Goal: Transaction & Acquisition: Download file/media

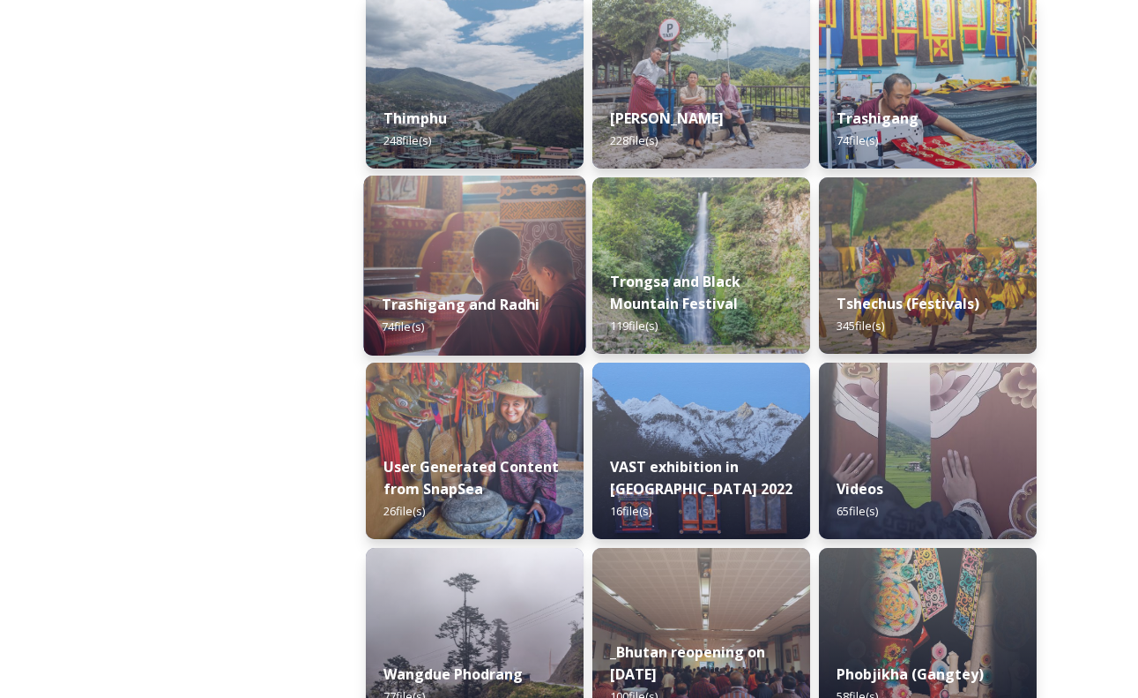
scroll to position [2145, 0]
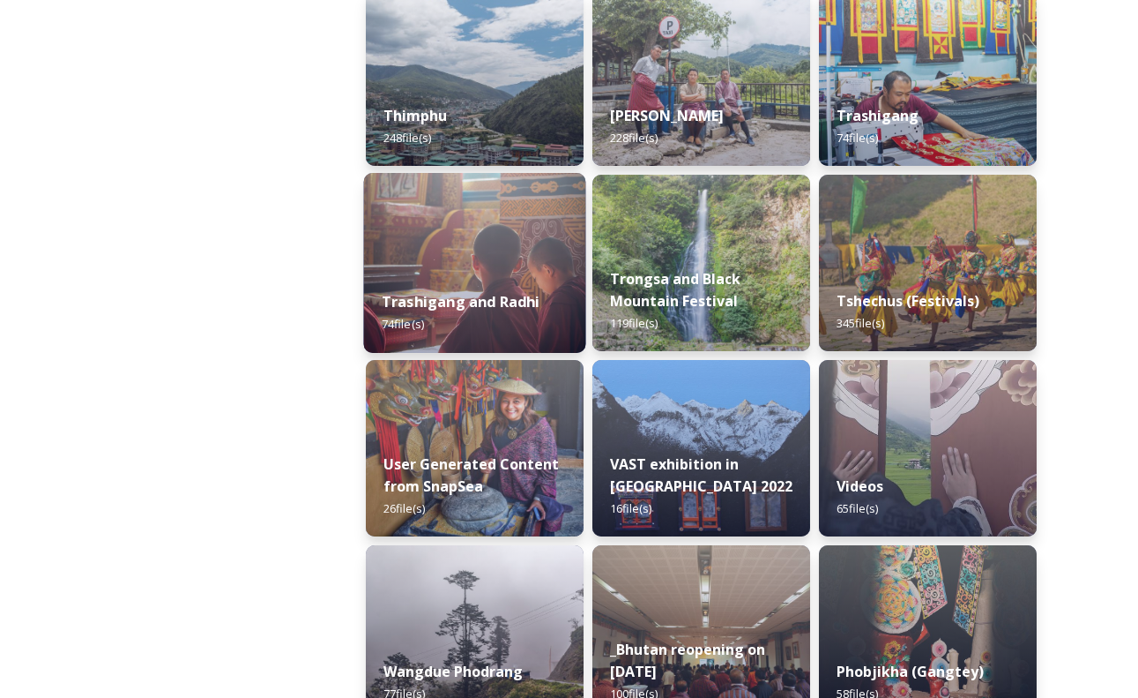
click at [511, 272] on img at bounding box center [475, 263] width 222 height 180
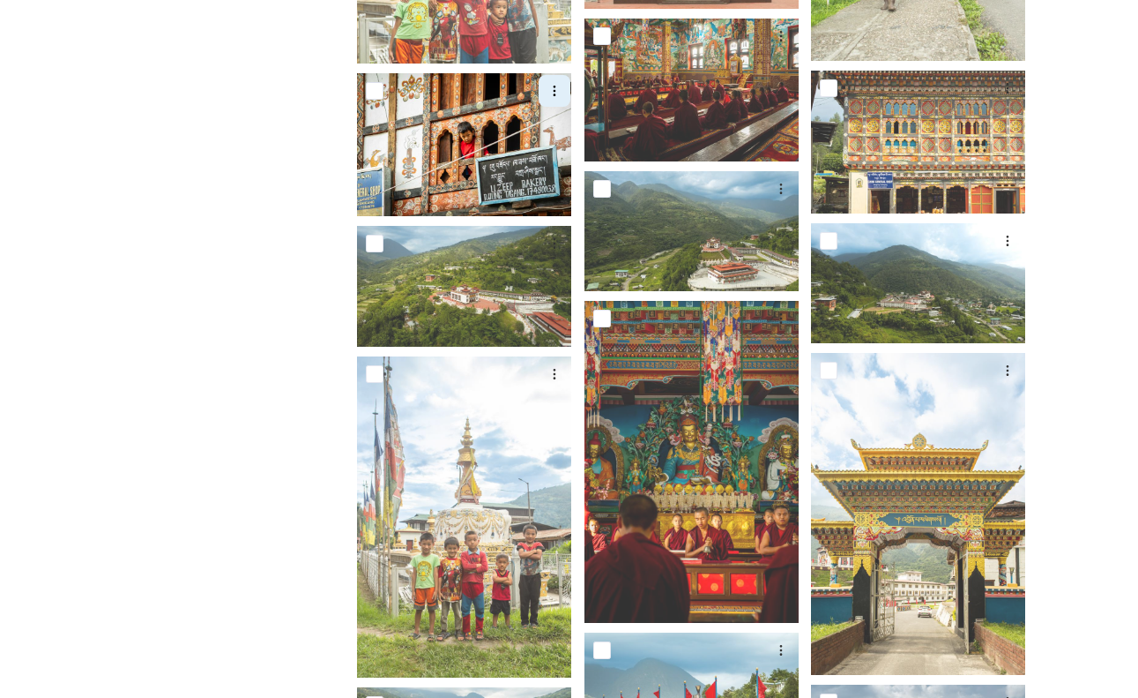
scroll to position [1425, 0]
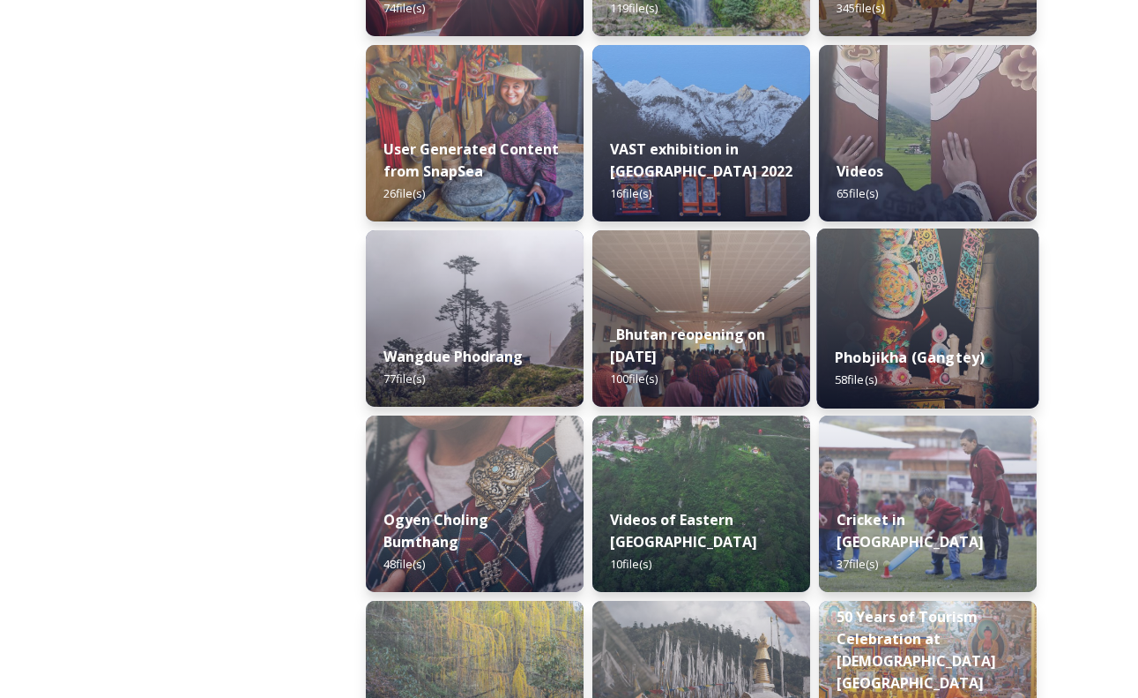
scroll to position [2458, 0]
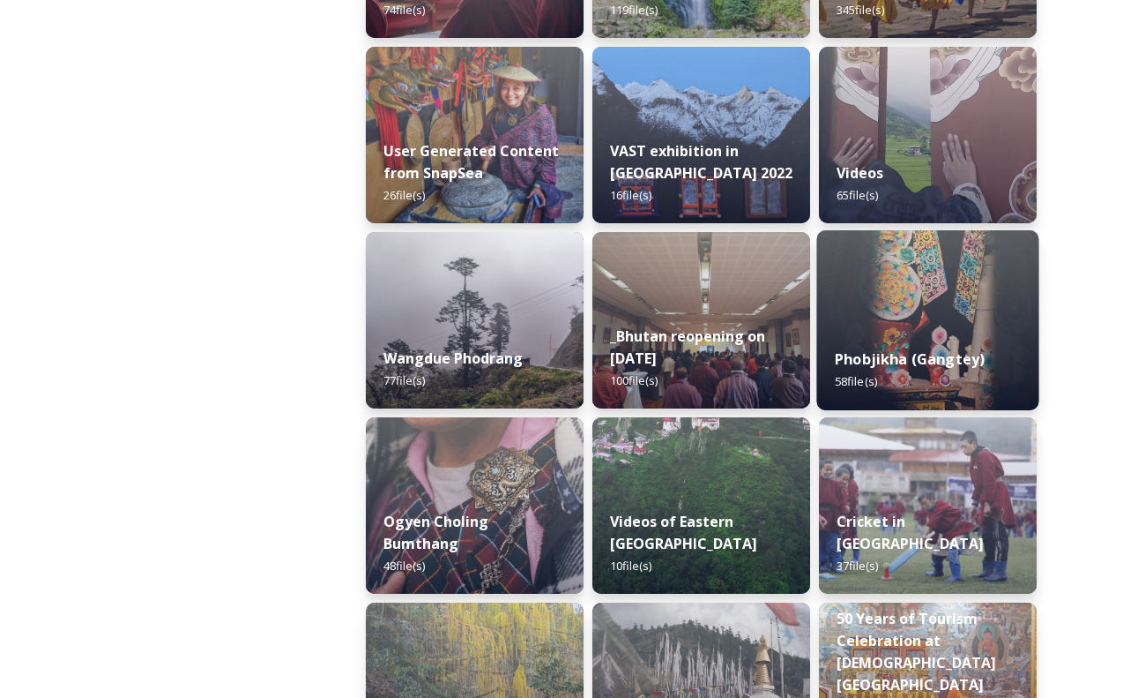
click at [920, 309] on img at bounding box center [928, 320] width 222 height 180
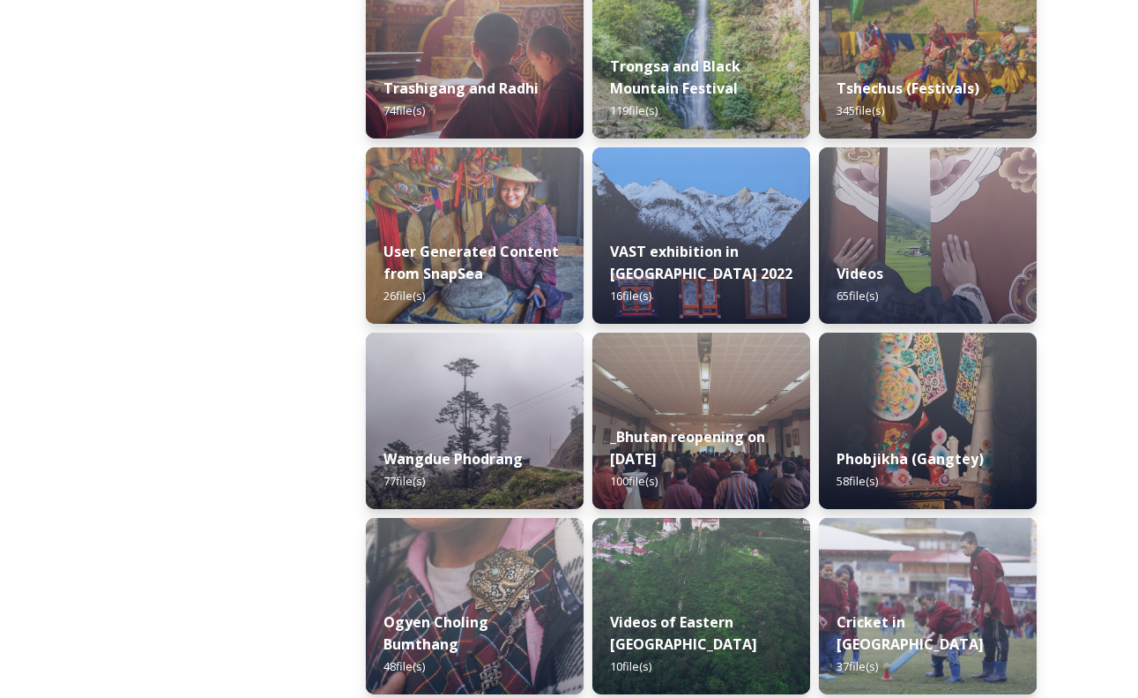
scroll to position [2427, 0]
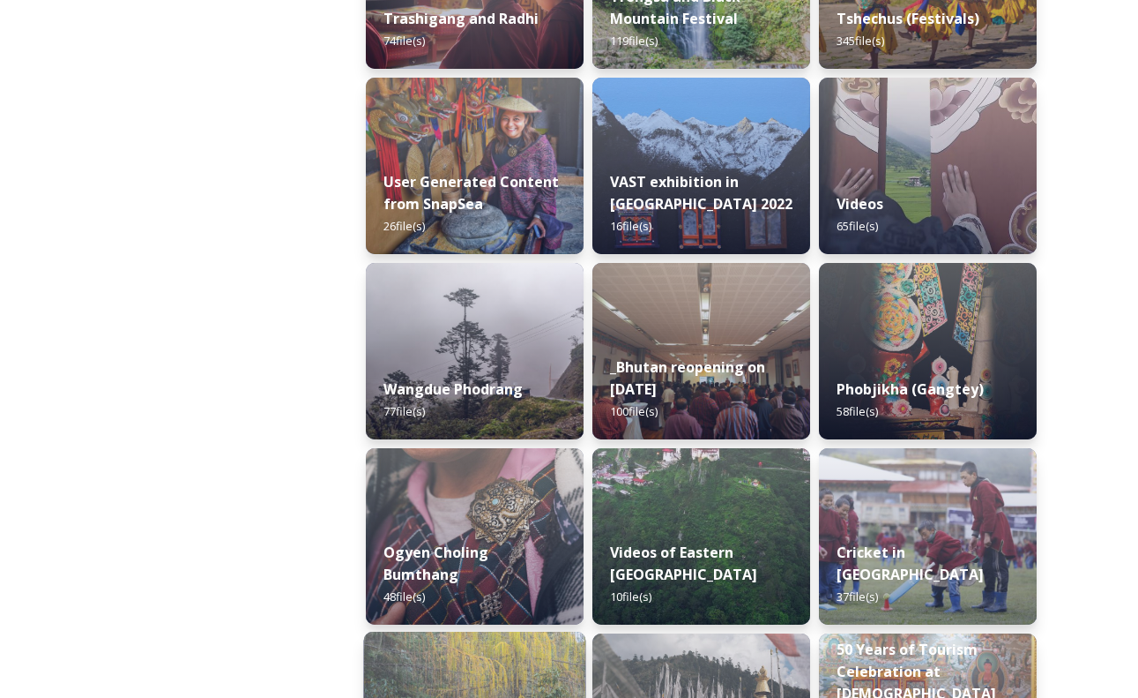
click at [476, 506] on img at bounding box center [475, 536] width 218 height 176
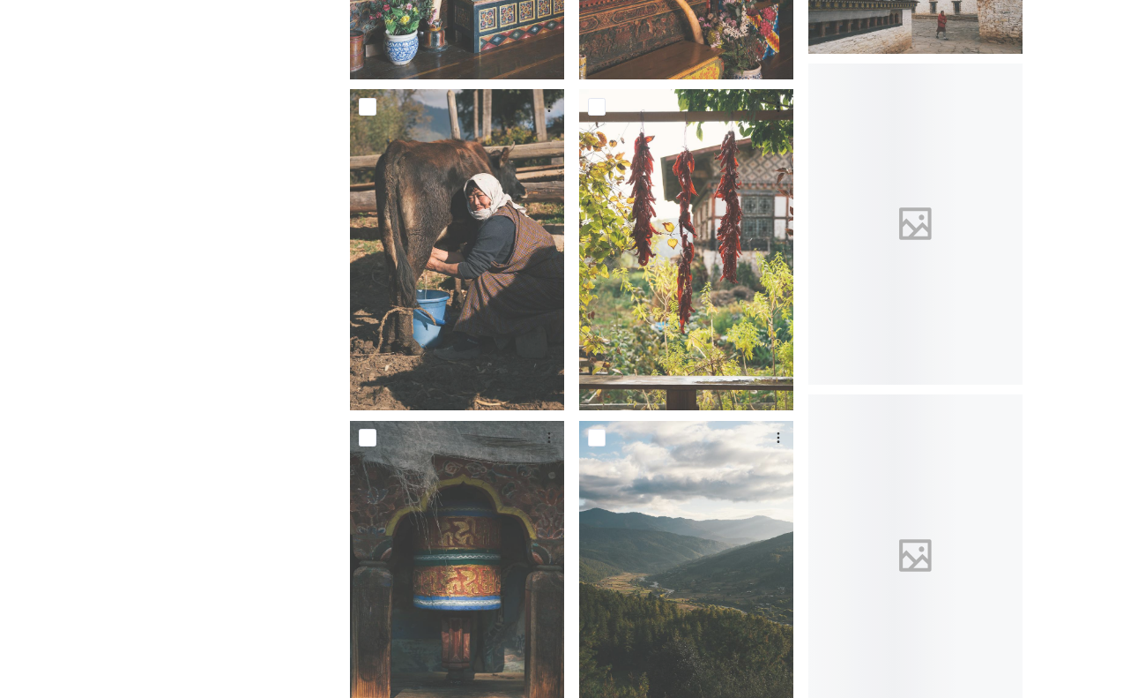
scroll to position [2204, 0]
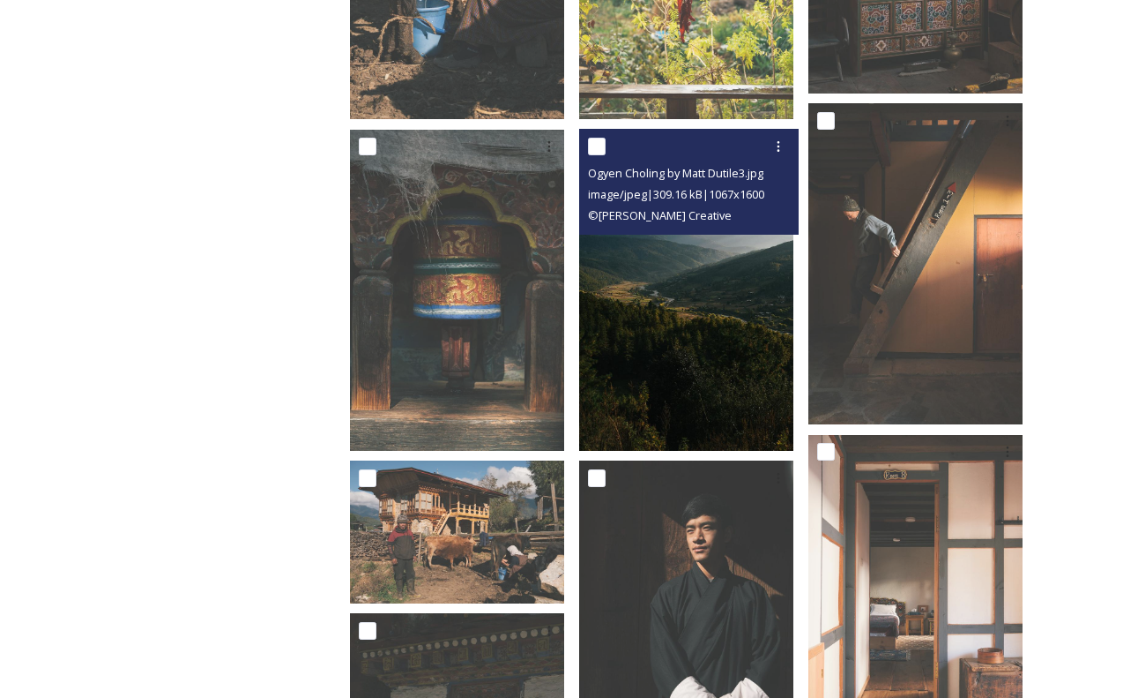
click at [704, 362] on img at bounding box center [686, 290] width 214 height 321
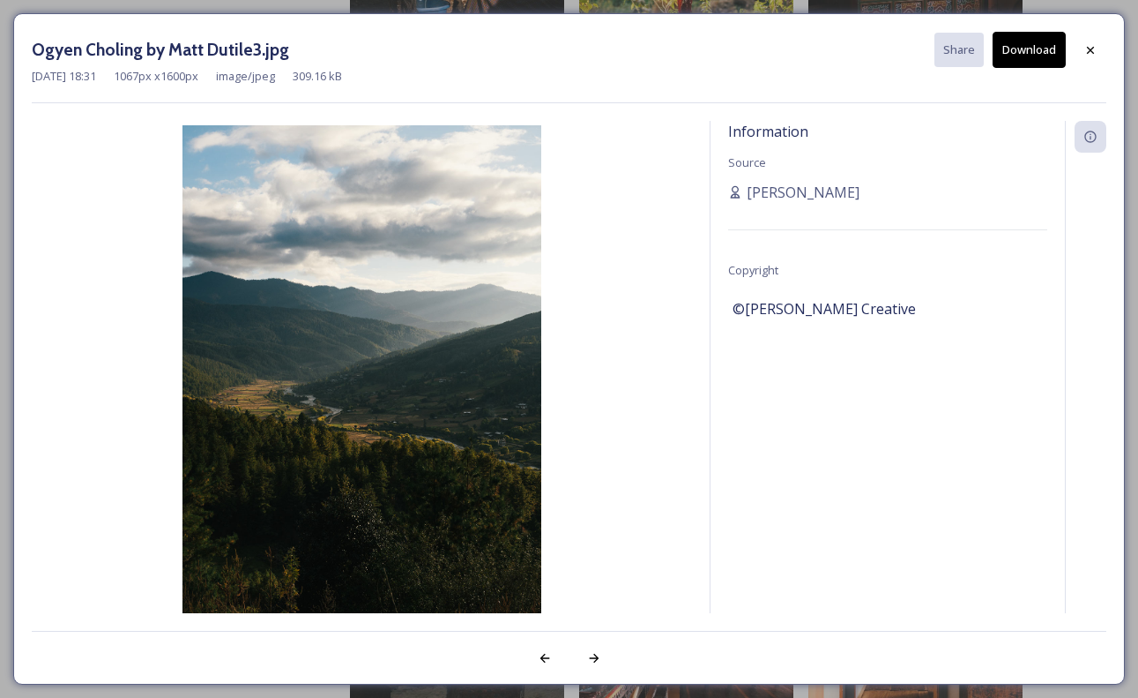
click at [1007, 51] on button "Download" at bounding box center [1029, 50] width 73 height 36
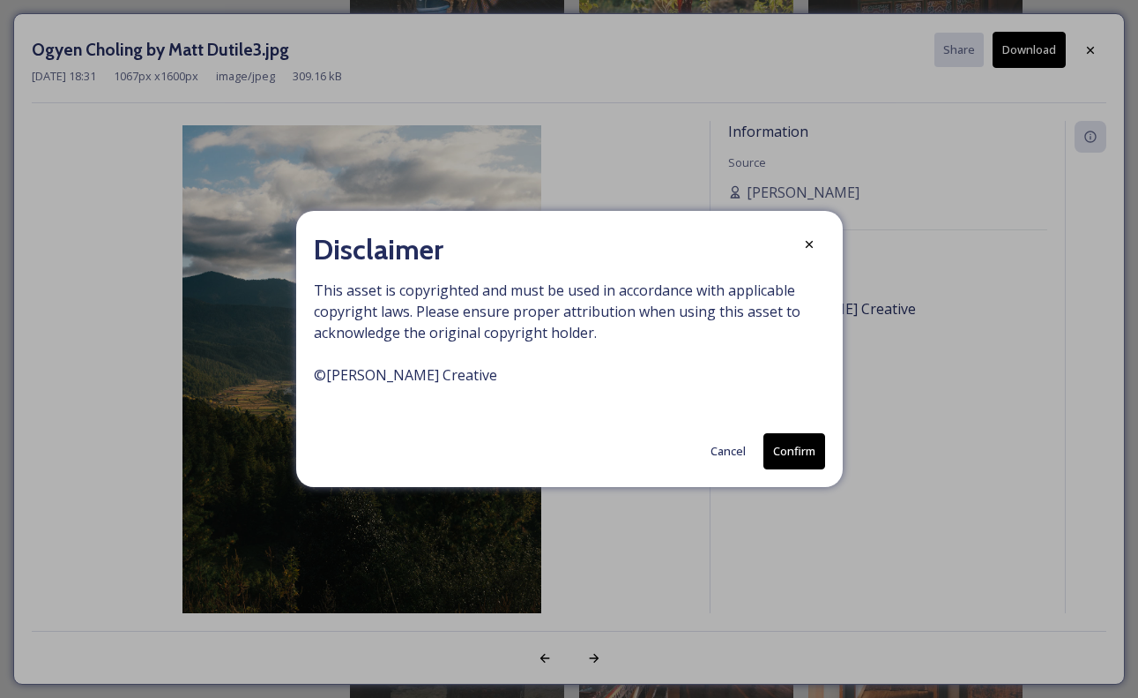
click at [786, 445] on button "Confirm" at bounding box center [795, 451] width 62 height 36
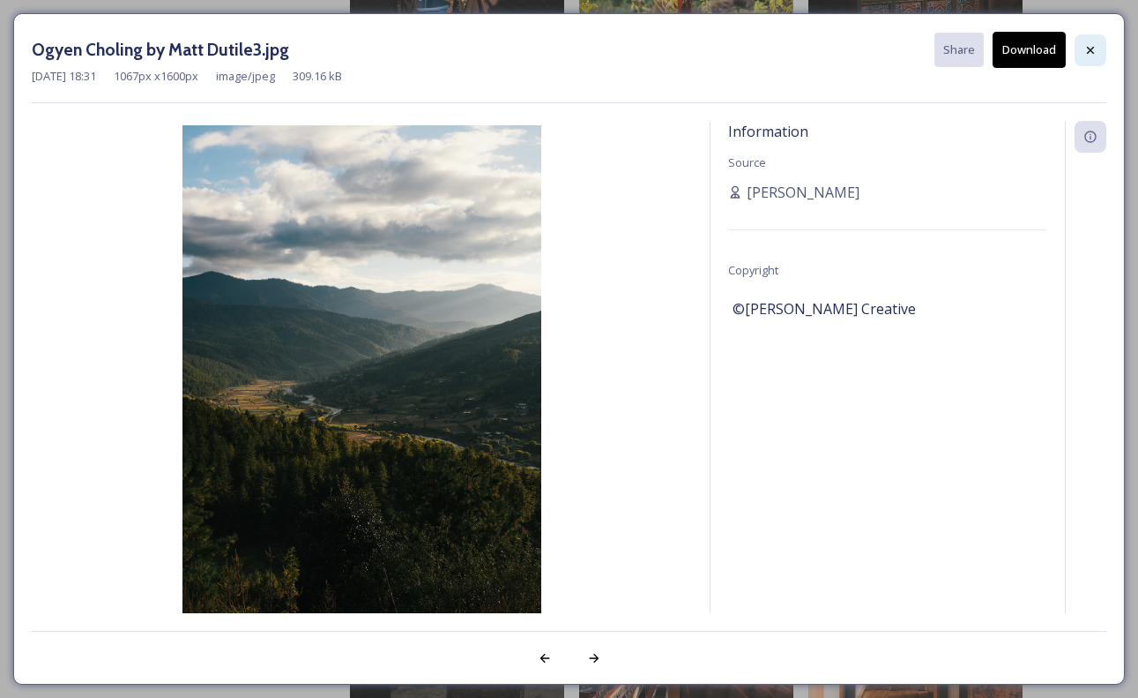
click at [1079, 53] on div at bounding box center [1091, 50] width 32 height 32
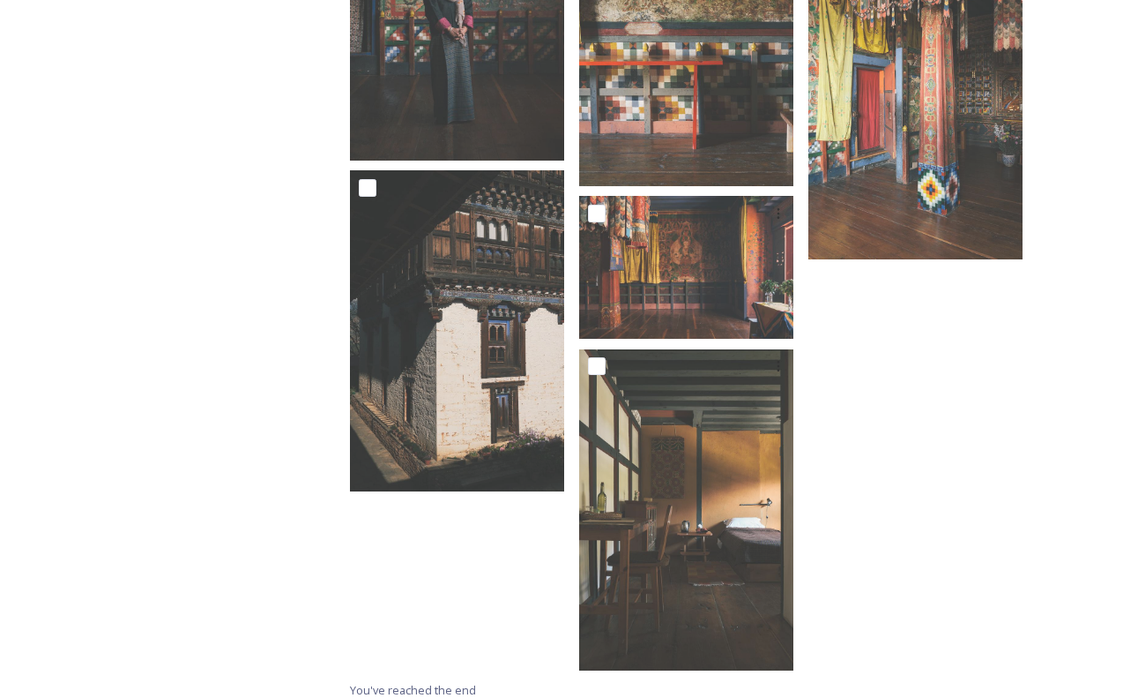
scroll to position [4784, 0]
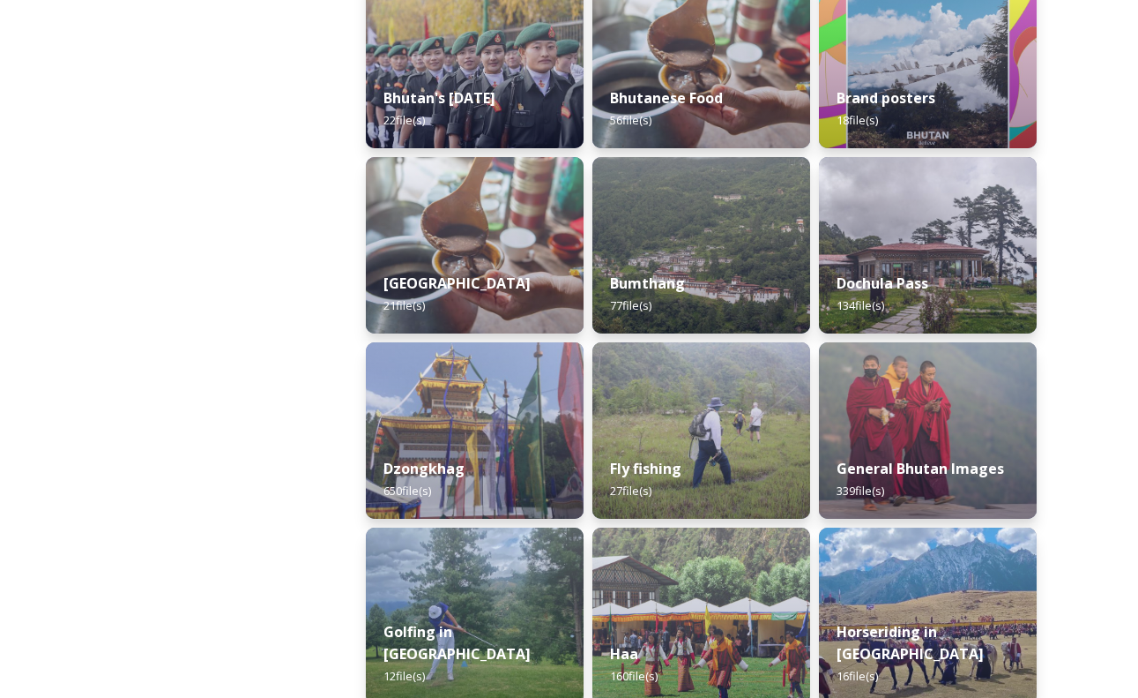
scroll to position [557, 0]
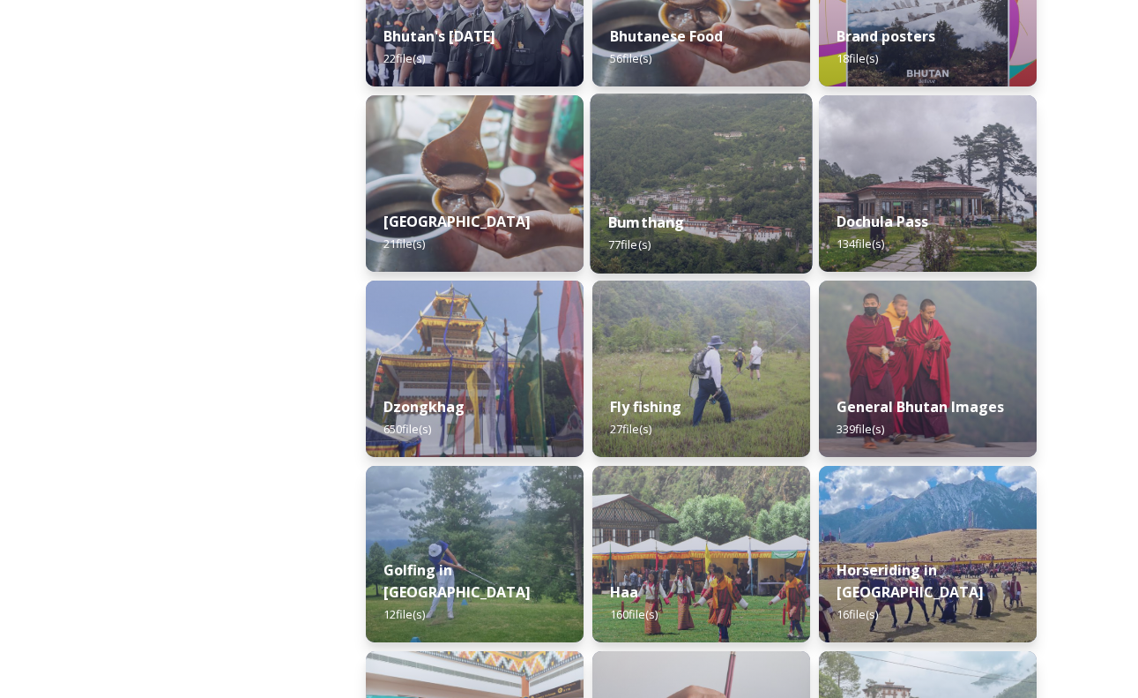
click at [658, 207] on div "Bumthang 77 file(s)" at bounding box center [702, 233] width 222 height 80
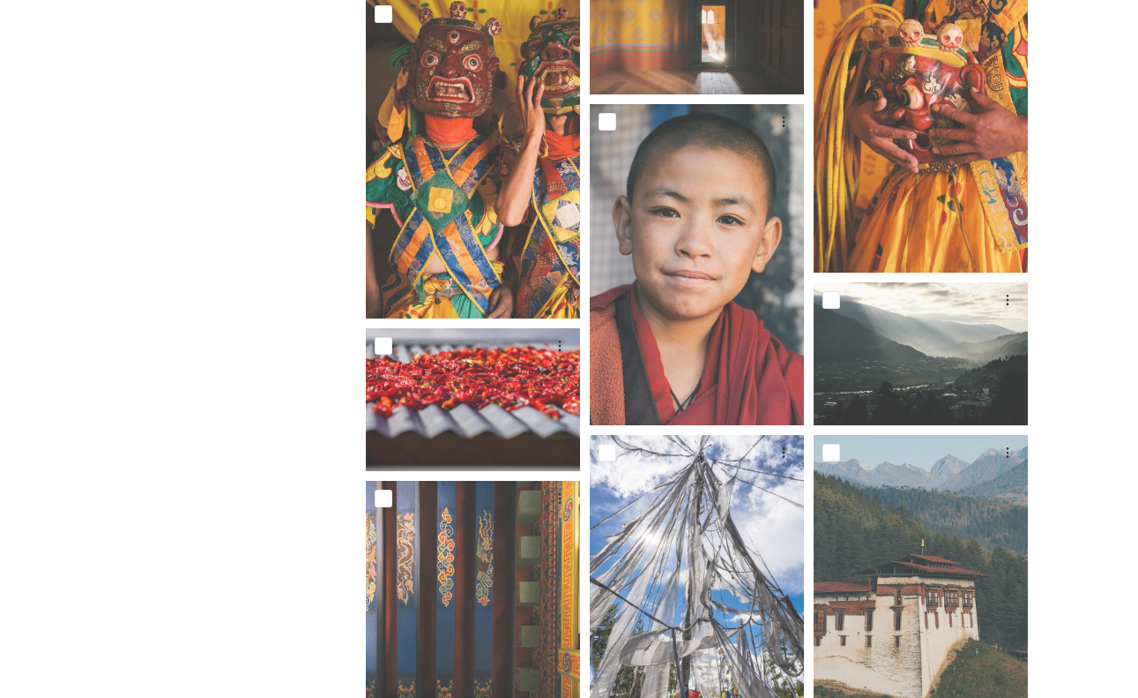
scroll to position [3001, 0]
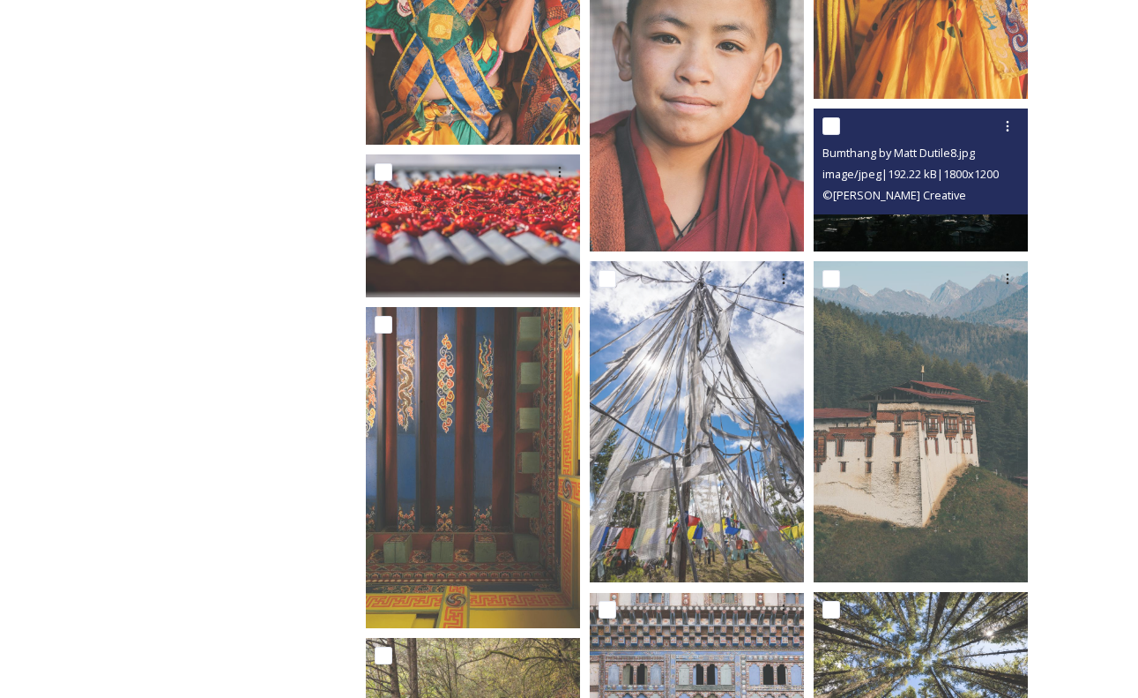
click at [939, 216] on img at bounding box center [921, 179] width 214 height 143
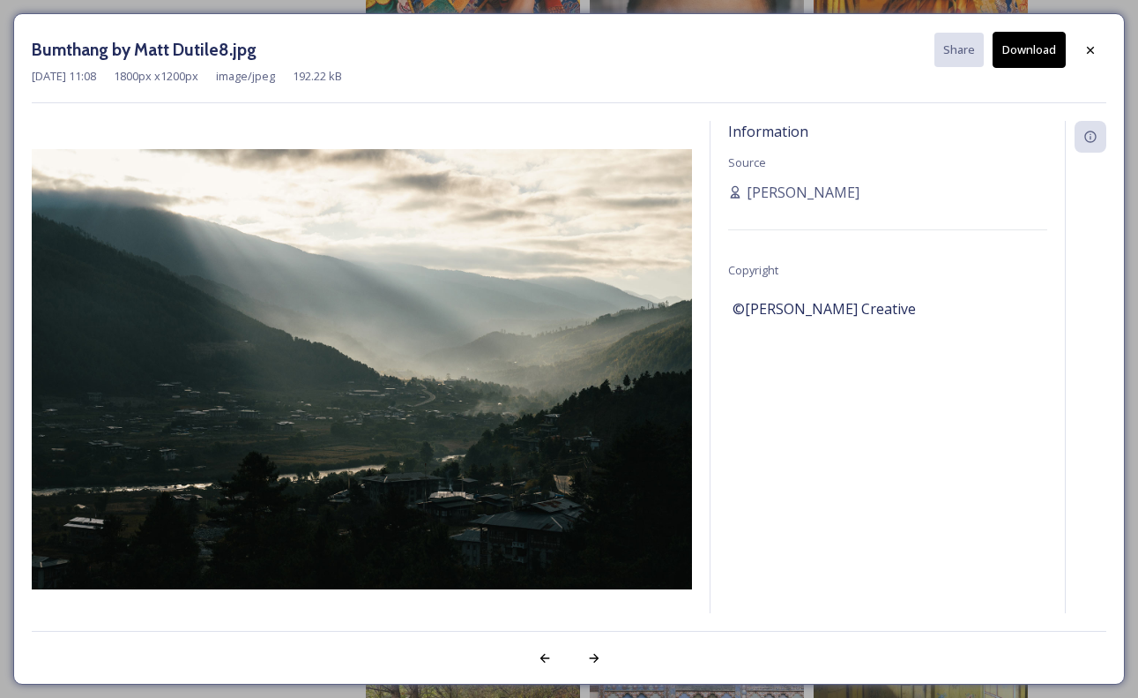
drag, startPoint x: 1092, startPoint y: 49, endPoint x: 758, endPoint y: 356, distance: 453.7
click at [1092, 50] on icon at bounding box center [1090, 49] width 7 height 7
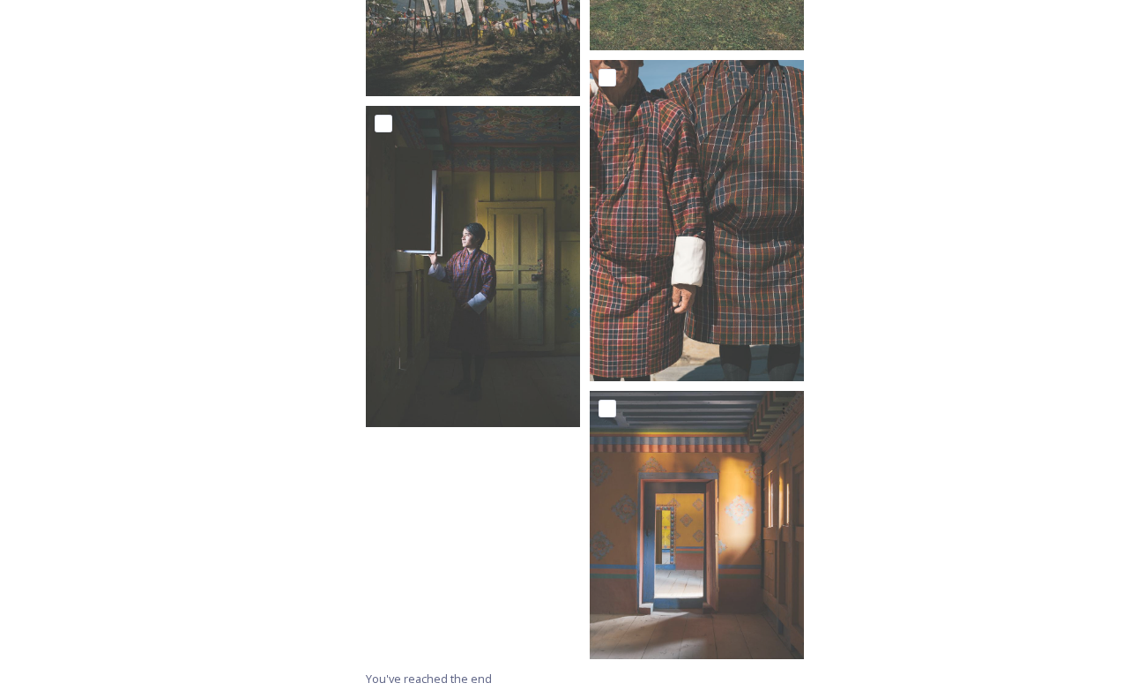
scroll to position [6613, 0]
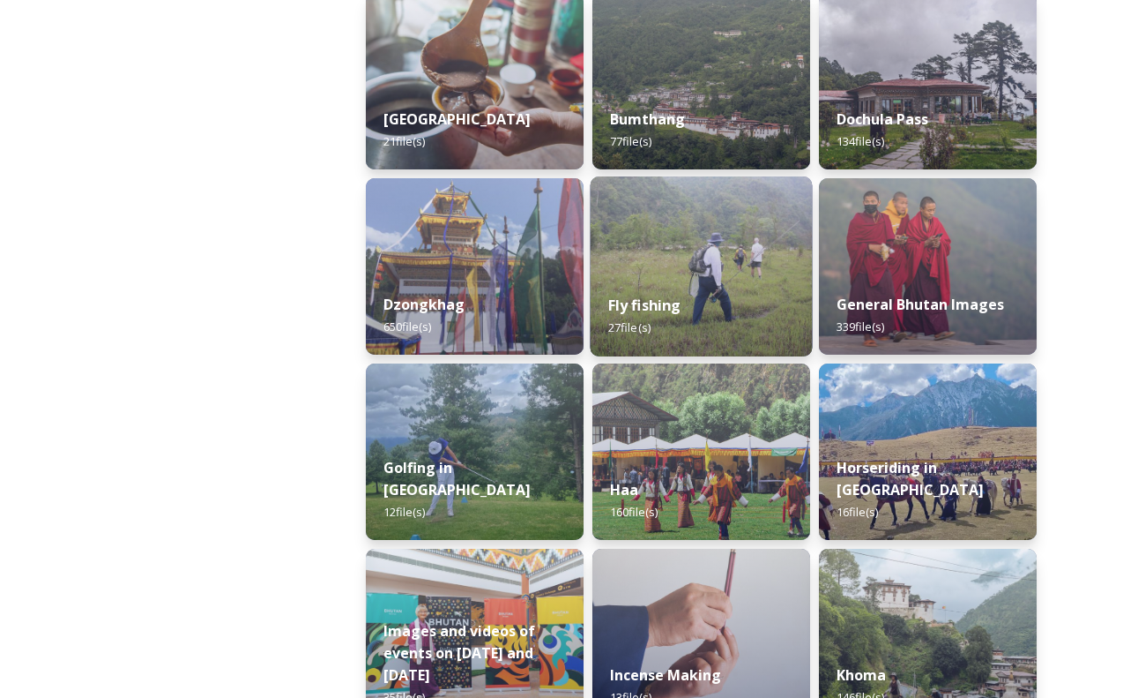
scroll to position [661, 0]
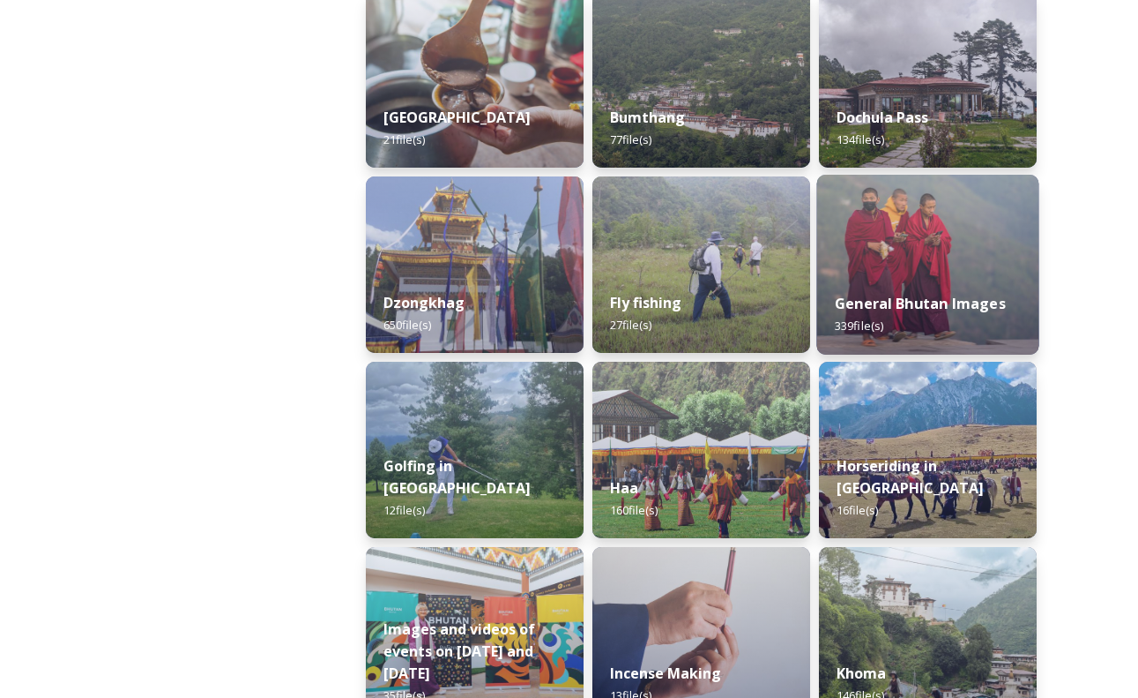
click at [943, 284] on div "General Bhutan Images 339 file(s)" at bounding box center [928, 314] width 222 height 80
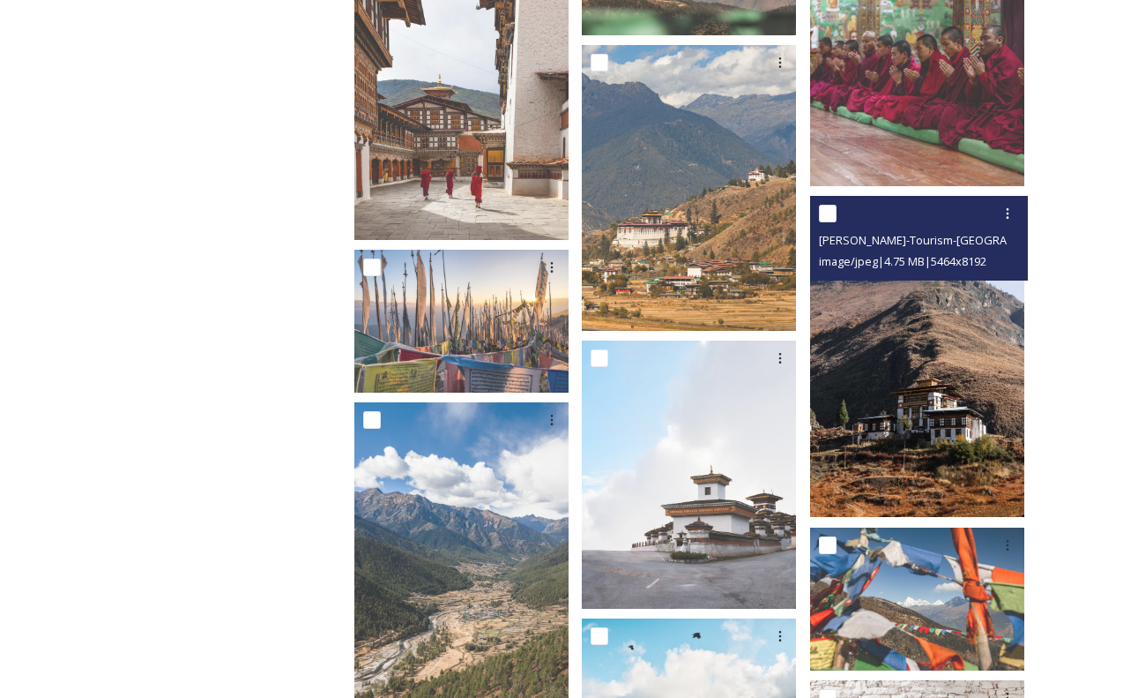
scroll to position [957, 0]
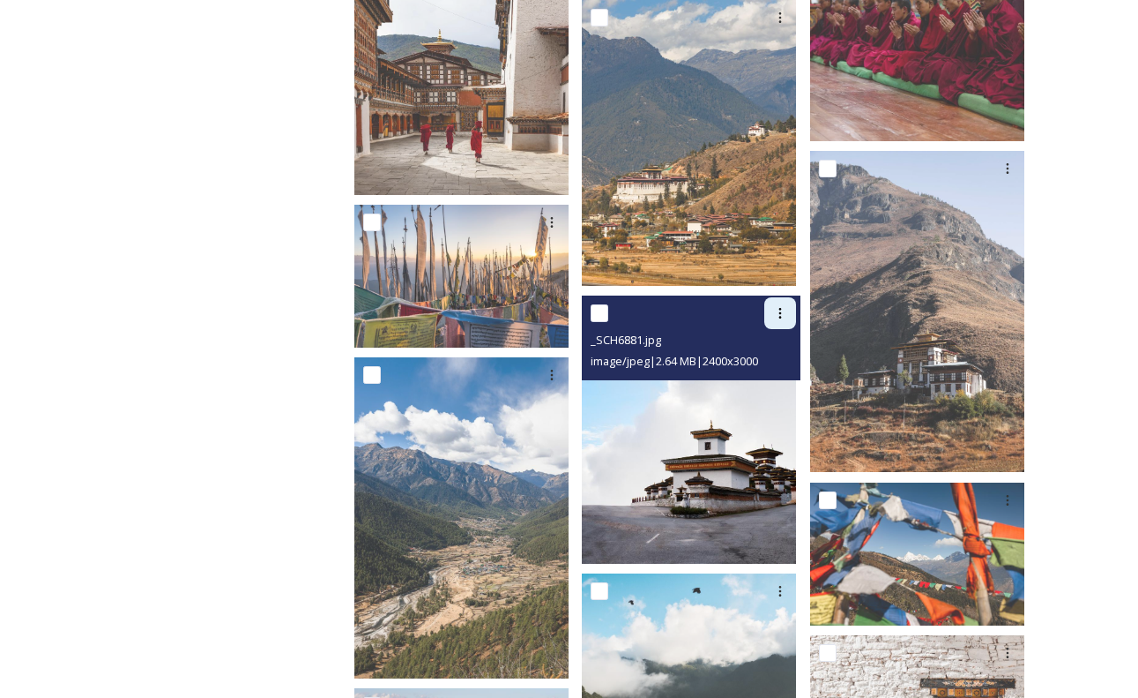
click at [786, 306] on icon at bounding box center [780, 313] width 14 height 14
click at [759, 369] on div "Download" at bounding box center [759, 386] width 71 height 34
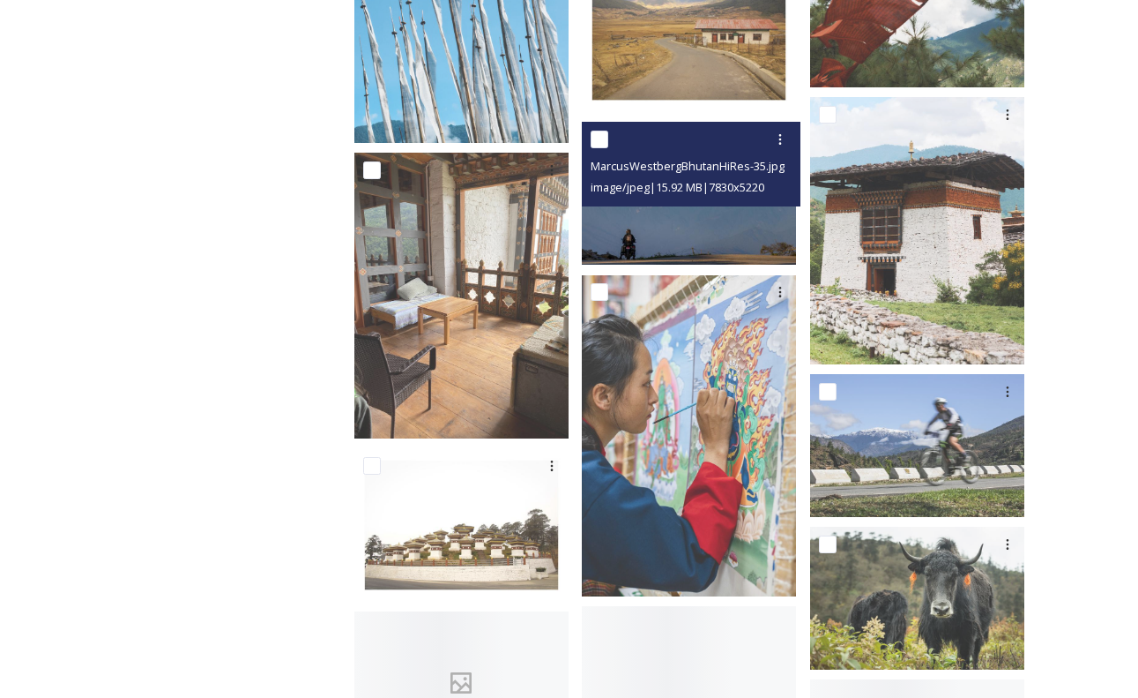
scroll to position [2137, 0]
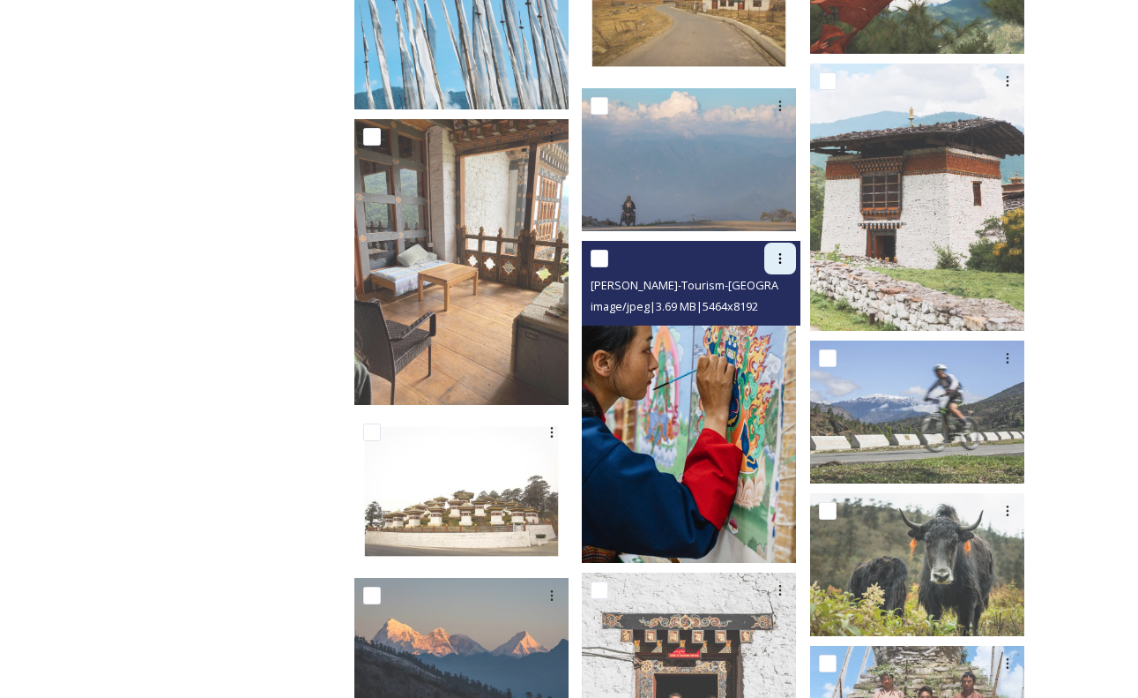
click at [785, 251] on icon at bounding box center [780, 258] width 14 height 14
click at [772, 324] on span "Download" at bounding box center [760, 332] width 54 height 17
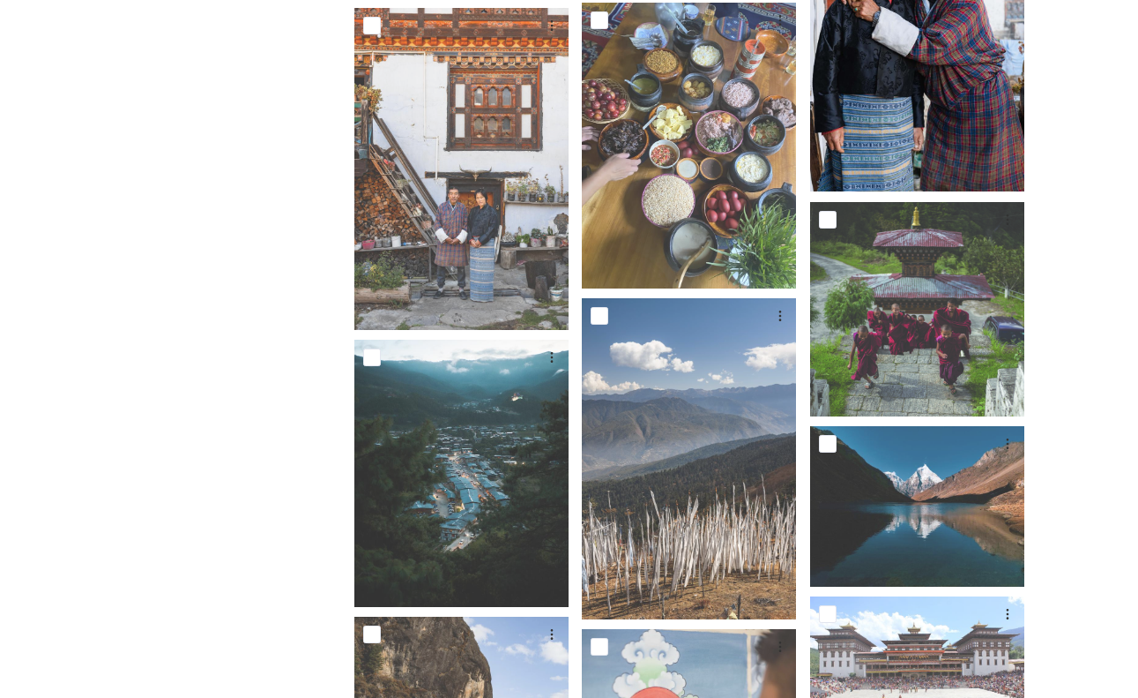
scroll to position [3195, 0]
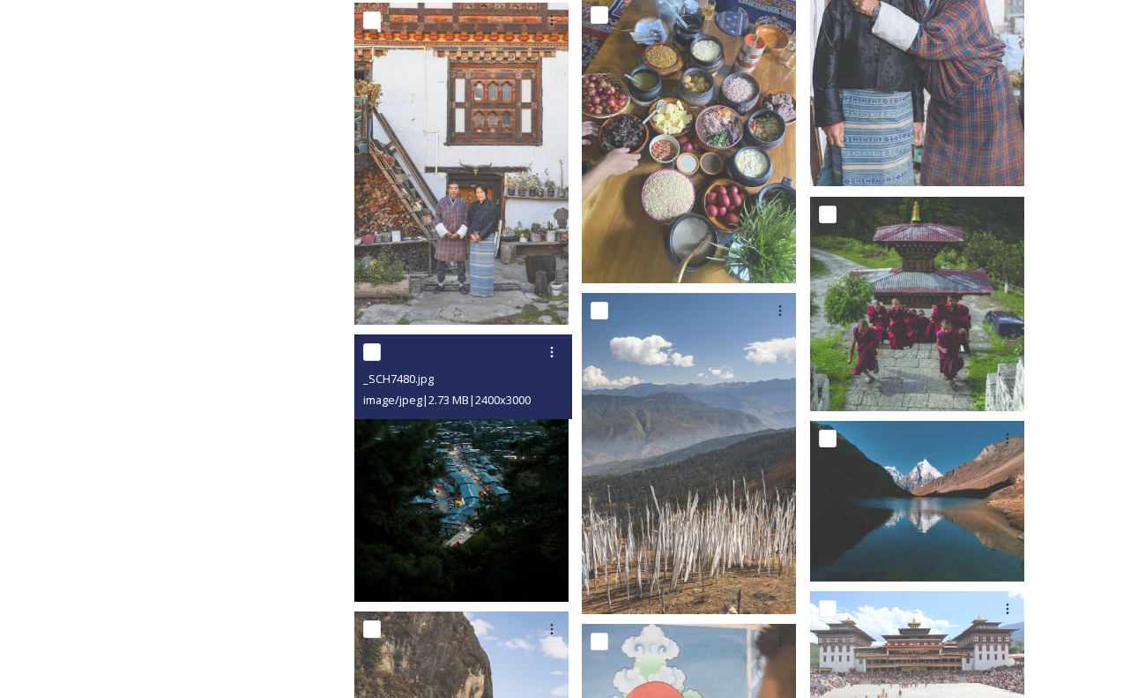
click at [478, 483] on img at bounding box center [462, 468] width 214 height 268
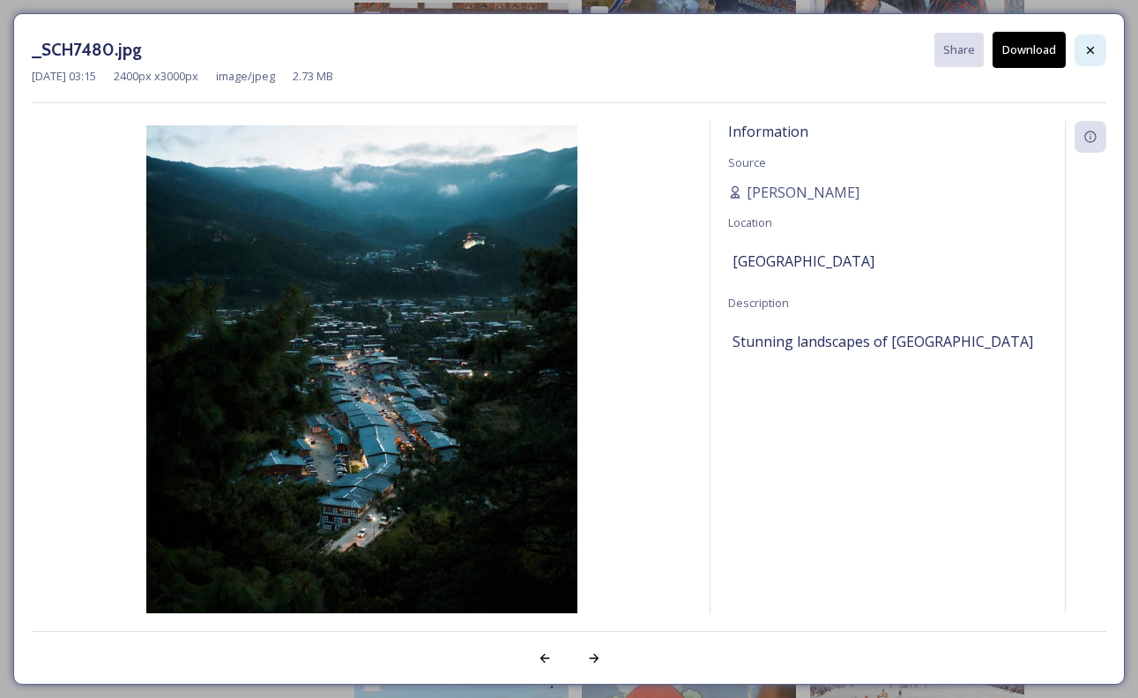
click at [1088, 52] on icon at bounding box center [1090, 49] width 7 height 7
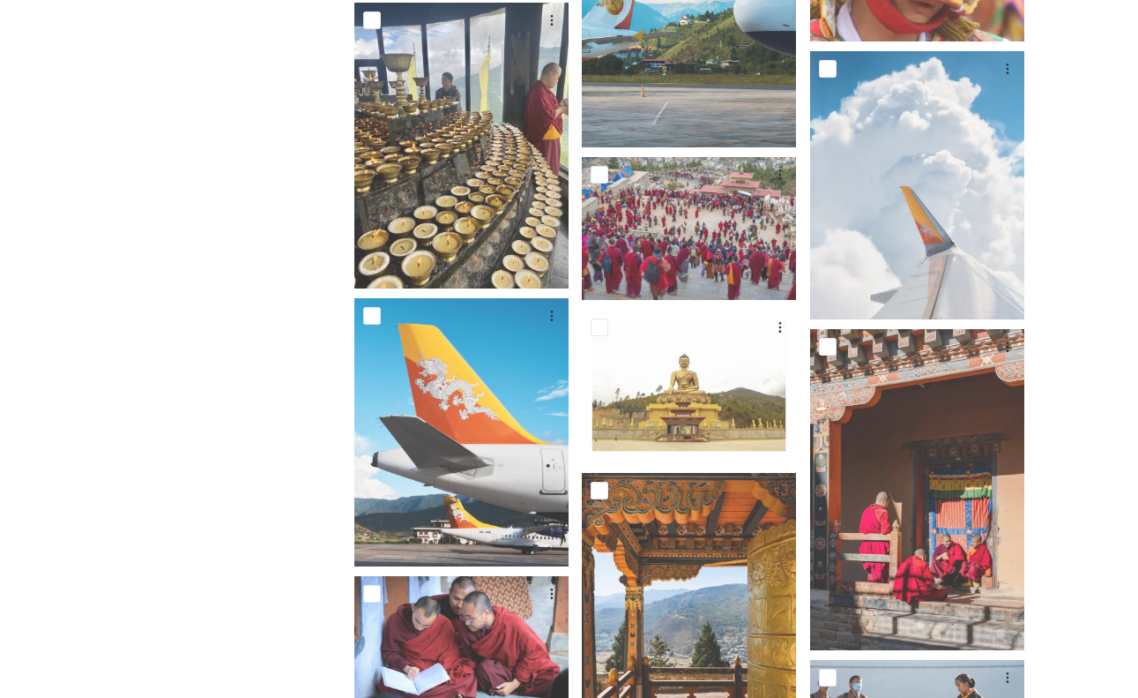
scroll to position [5311, 0]
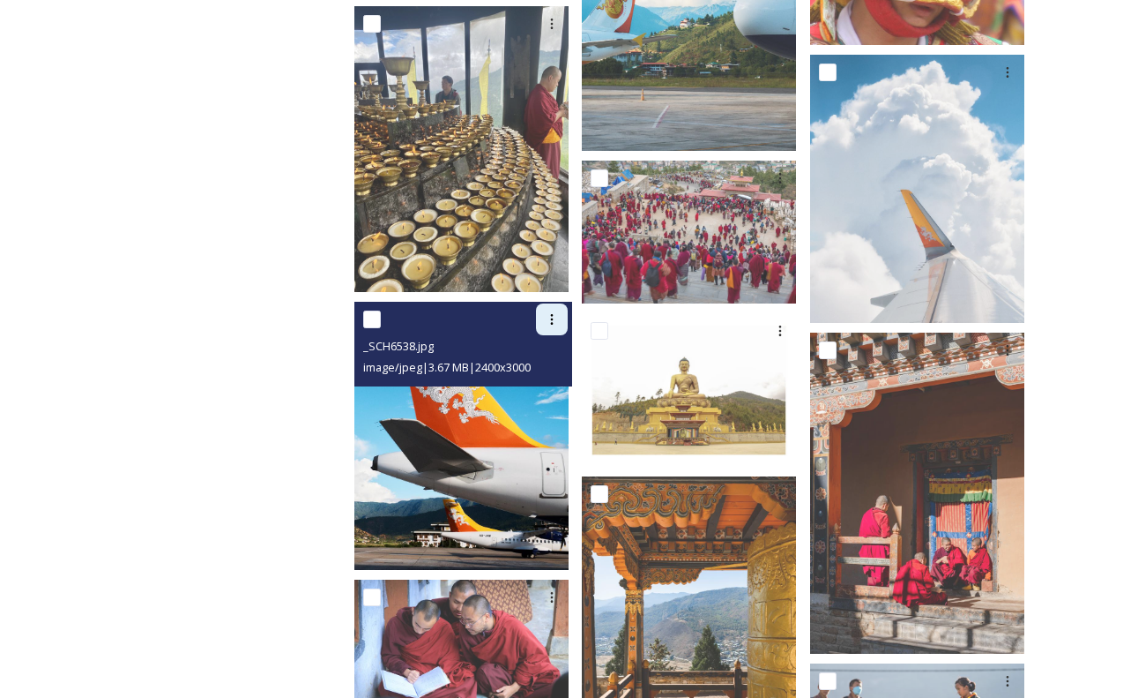
click at [556, 312] on icon at bounding box center [552, 319] width 14 height 14
click at [553, 384] on span "Download" at bounding box center [531, 392] width 54 height 17
click at [473, 414] on img at bounding box center [462, 436] width 214 height 268
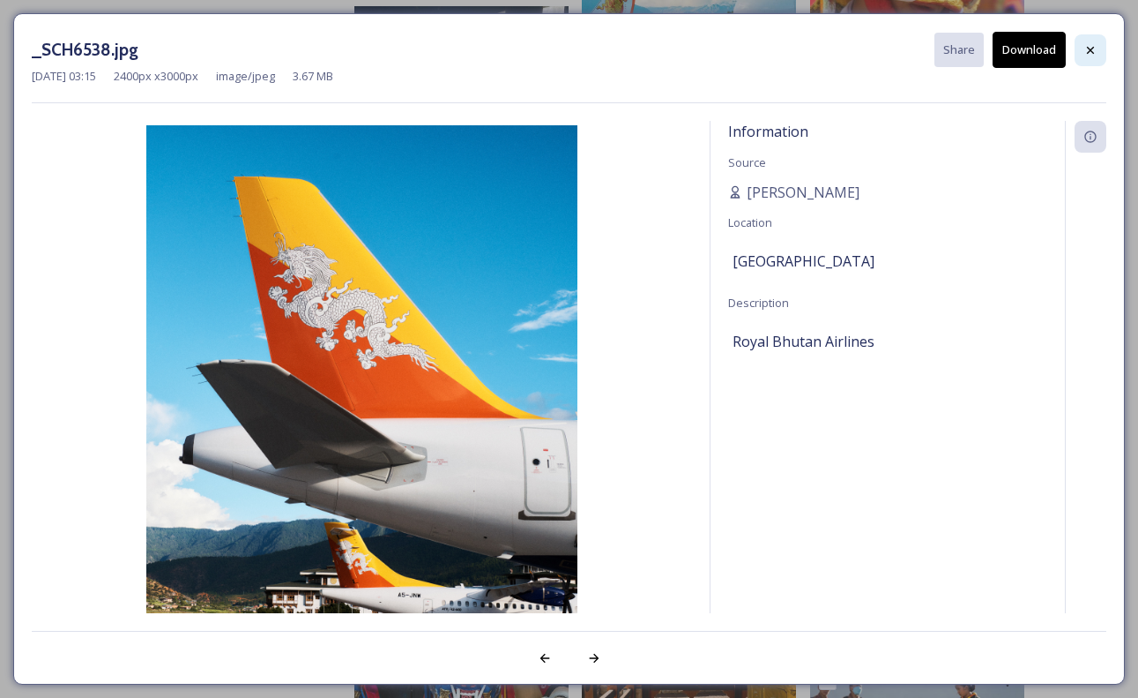
click at [1085, 47] on icon at bounding box center [1091, 50] width 14 height 14
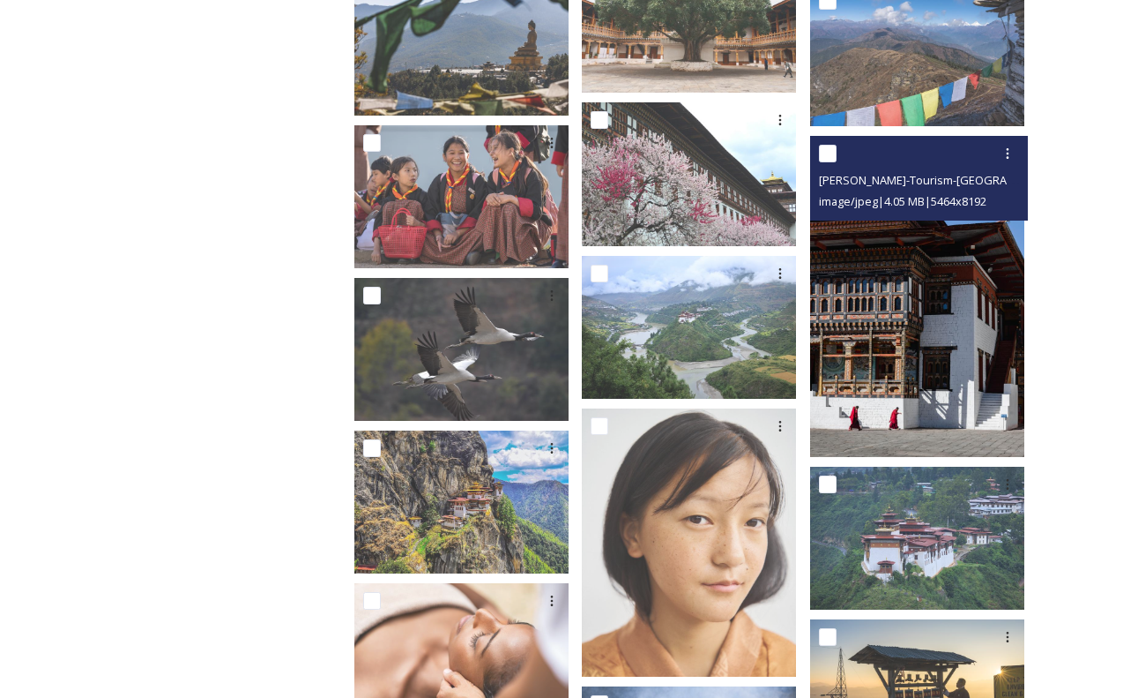
scroll to position [8140, 0]
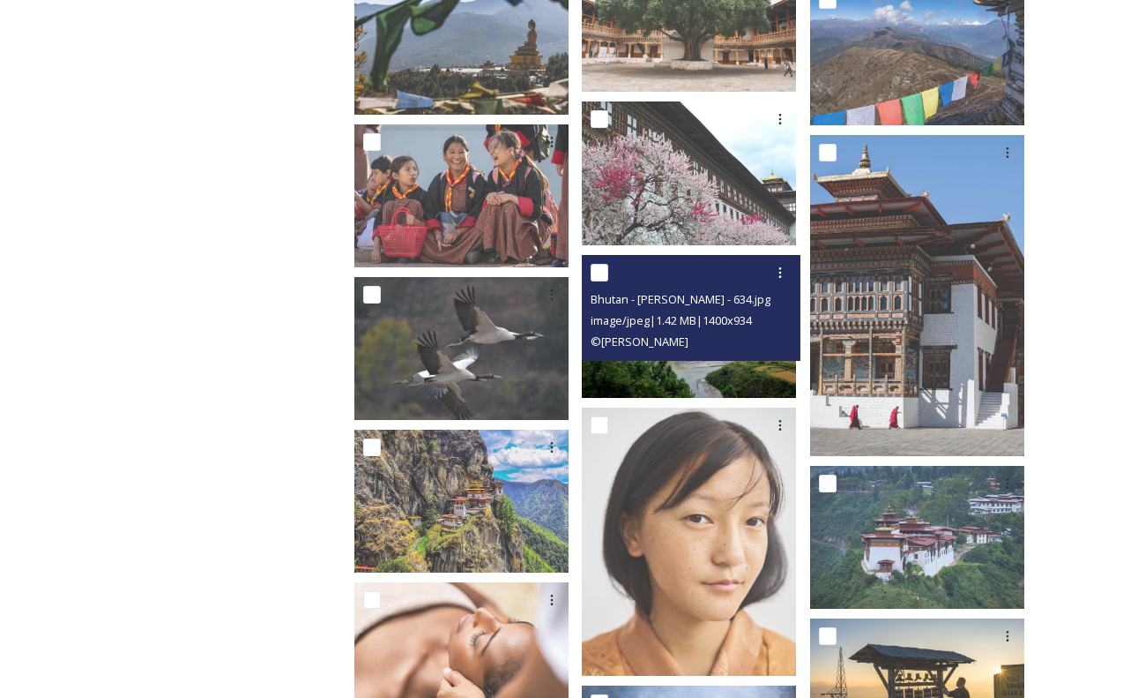
click at [737, 354] on img at bounding box center [689, 326] width 214 height 143
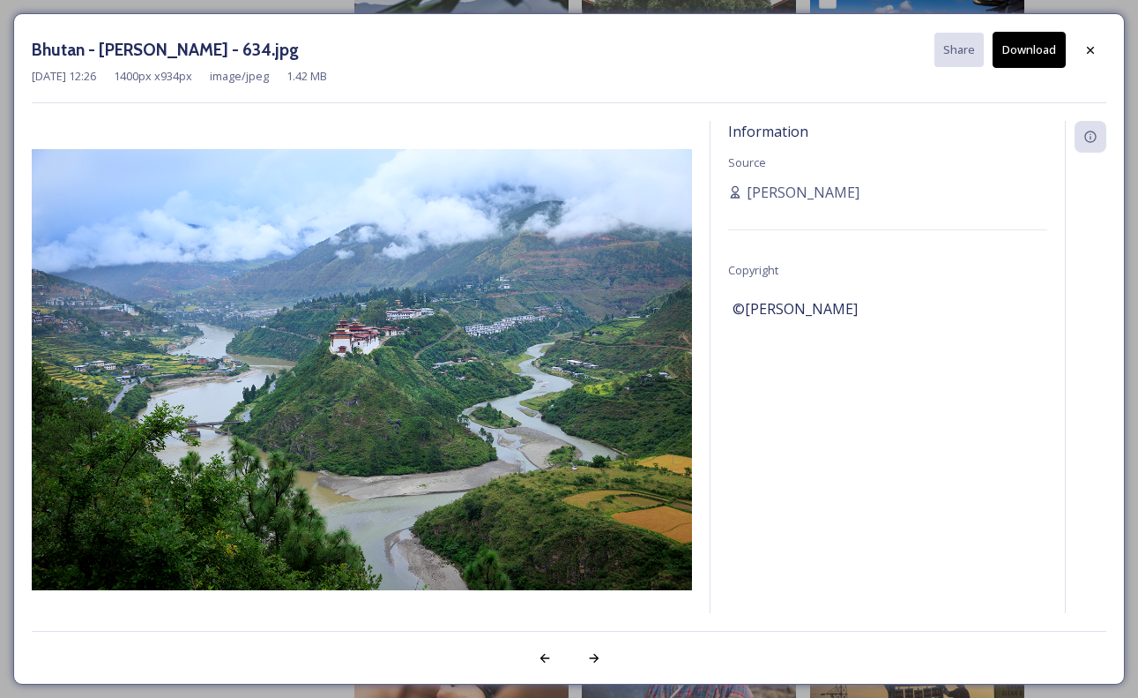
drag, startPoint x: 1084, startPoint y: 46, endPoint x: 1022, endPoint y: 74, distance: 67.9
click at [1084, 47] on icon at bounding box center [1091, 50] width 14 height 14
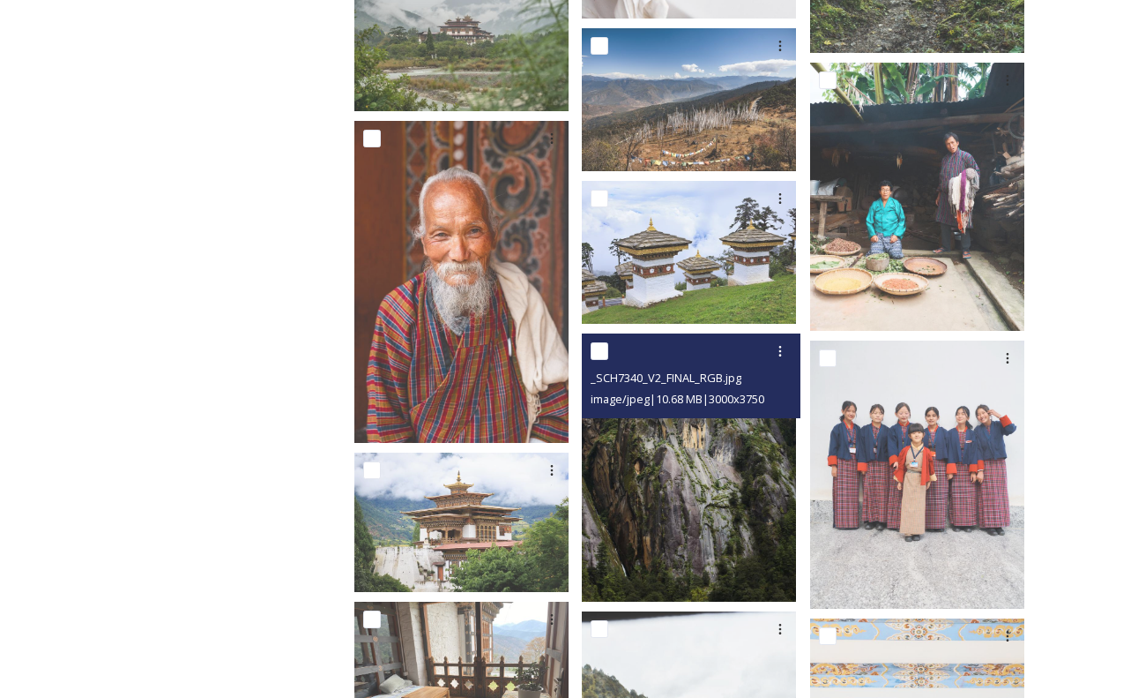
scroll to position [13325, 0]
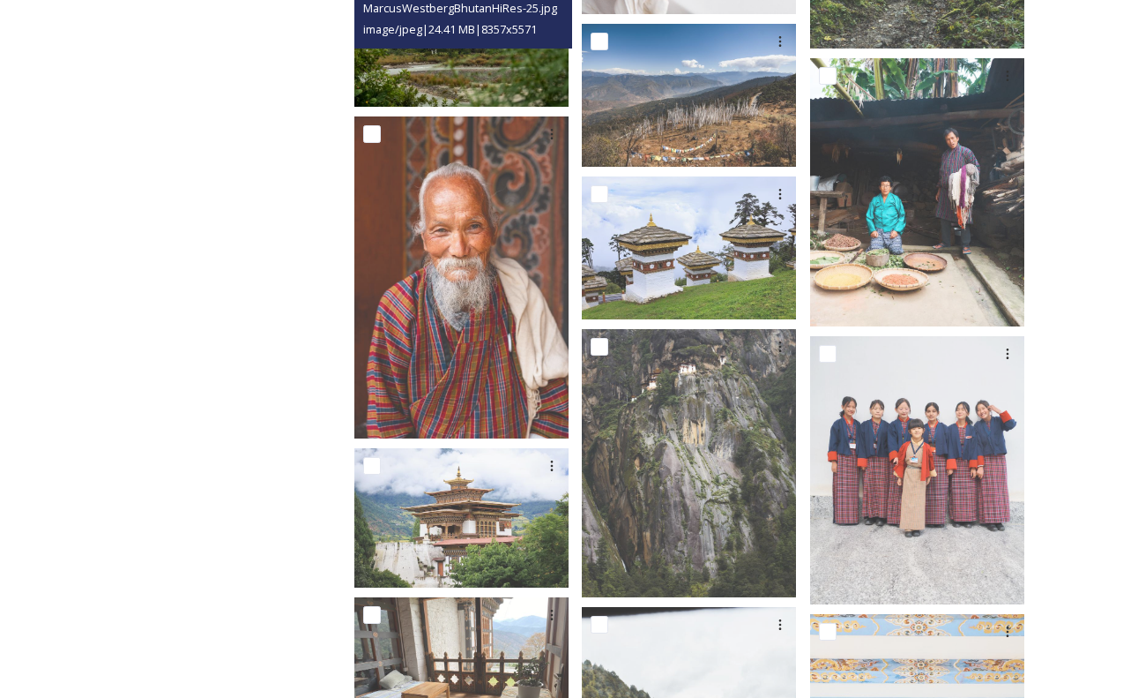
click at [519, 64] on img at bounding box center [462, 35] width 214 height 143
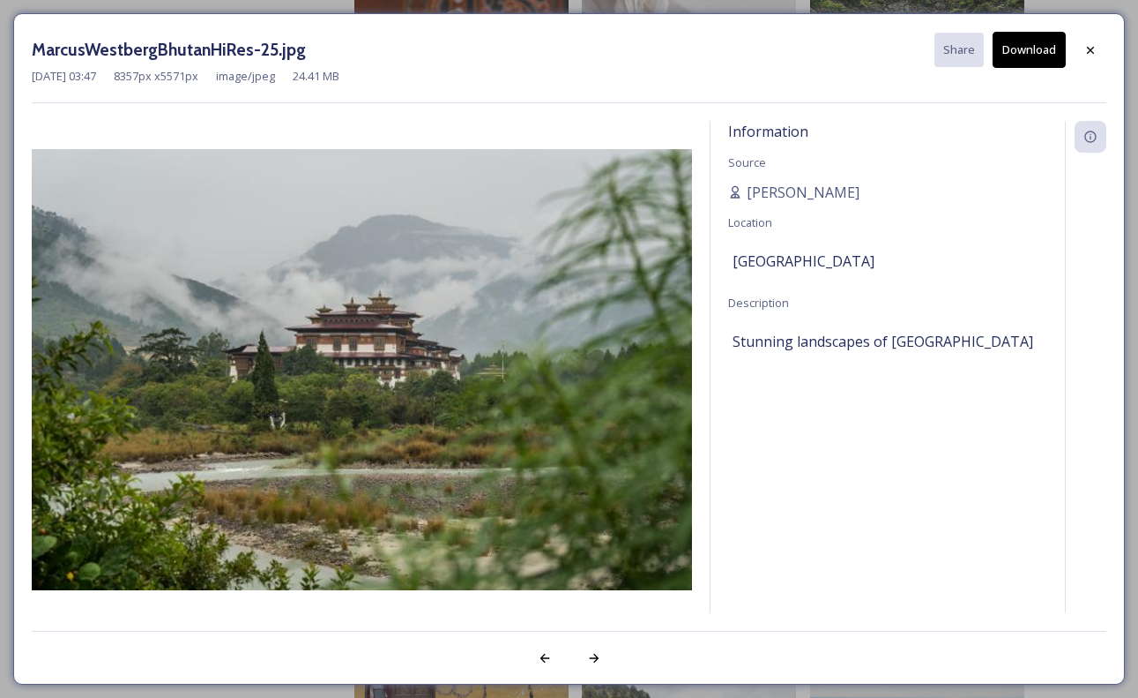
click at [1073, 59] on div "MarcusWestbergBhutanHiRes-25.jpg Share Download" at bounding box center [569, 50] width 1075 height 36
click at [1087, 46] on icon at bounding box center [1091, 50] width 14 height 14
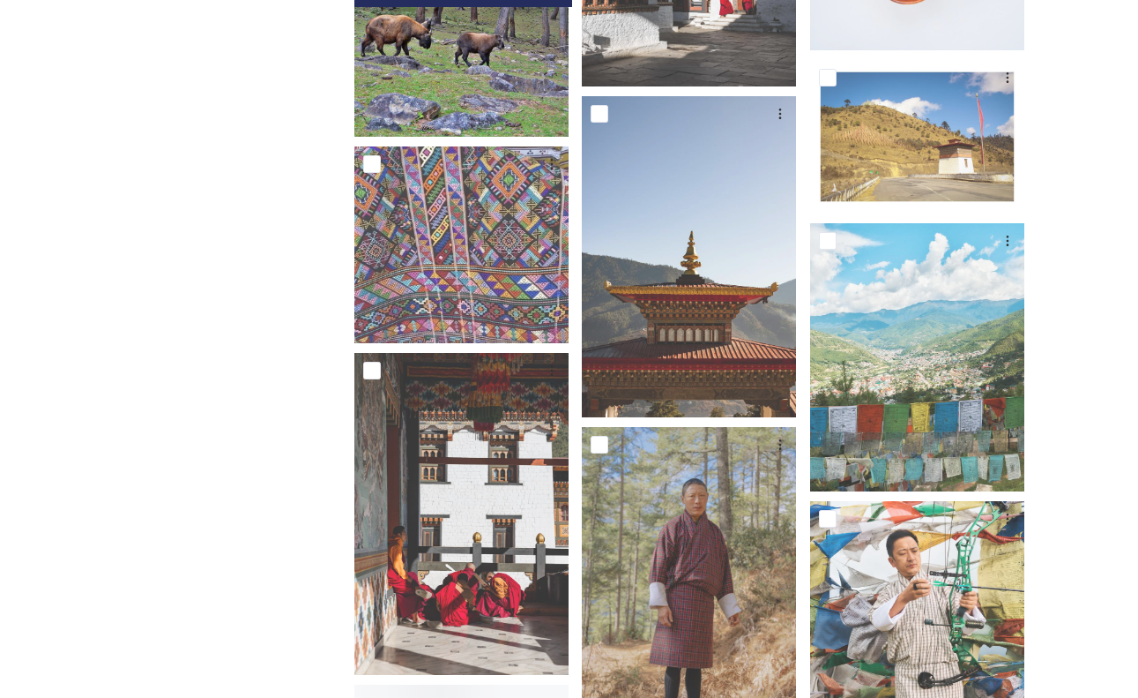
scroll to position [16223, 0]
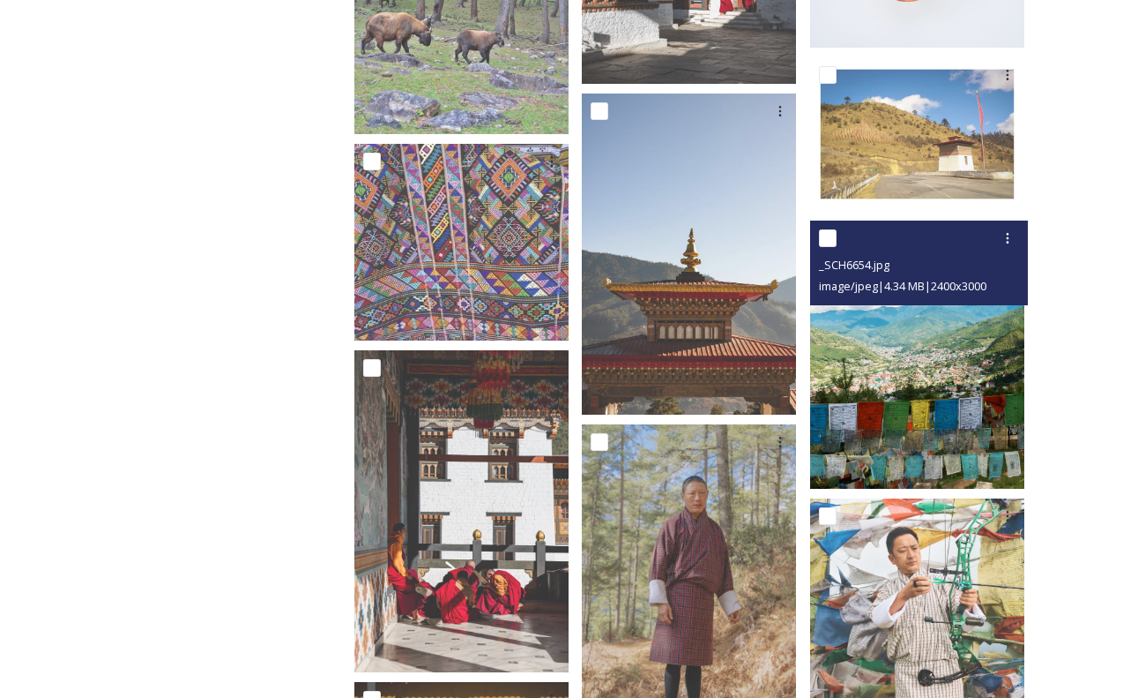
click at [894, 352] on img at bounding box center [917, 354] width 214 height 268
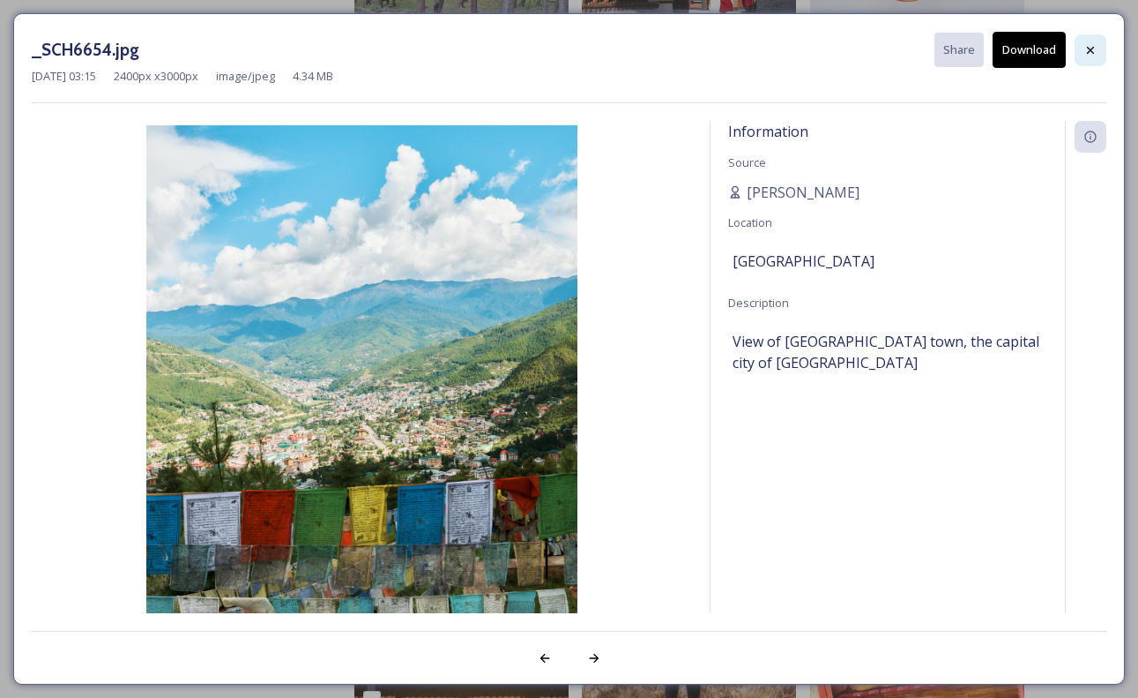
click at [1086, 50] on icon at bounding box center [1091, 50] width 14 height 14
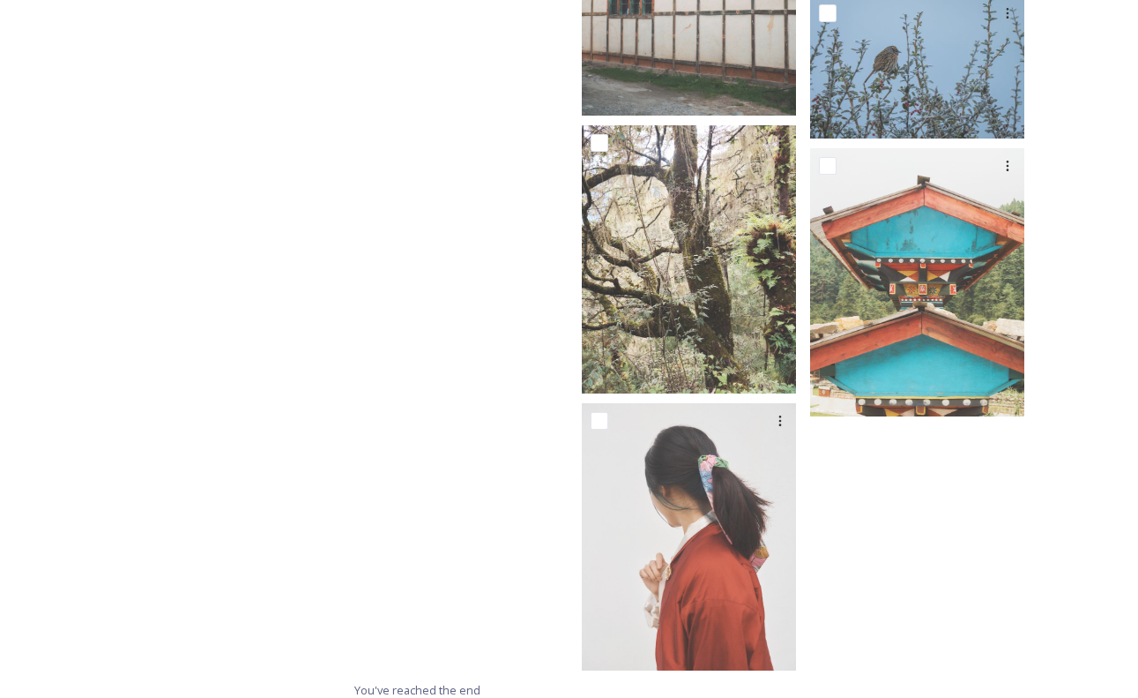
scroll to position [26754, 0]
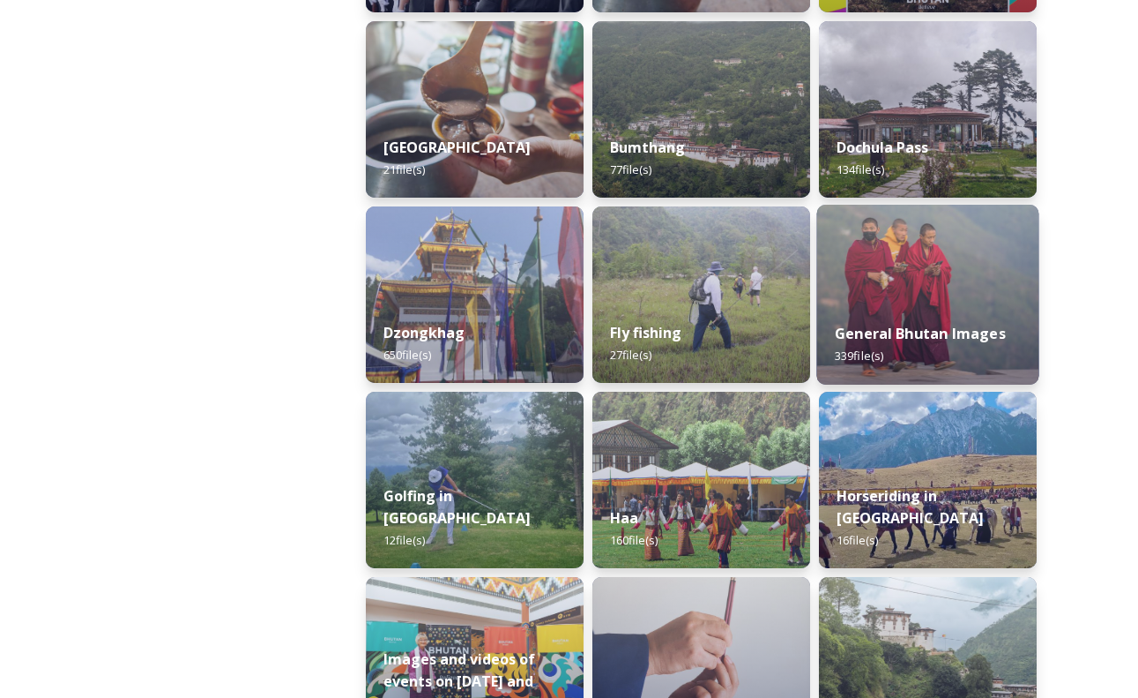
scroll to position [632, 0]
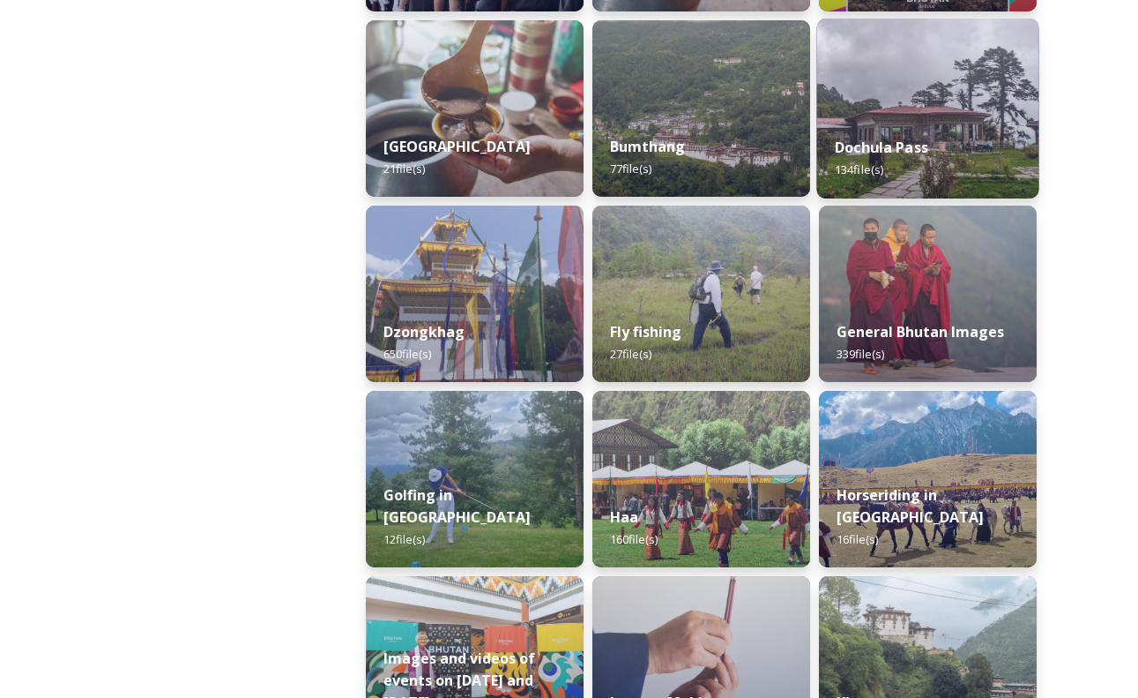
click at [950, 108] on img at bounding box center [928, 109] width 222 height 180
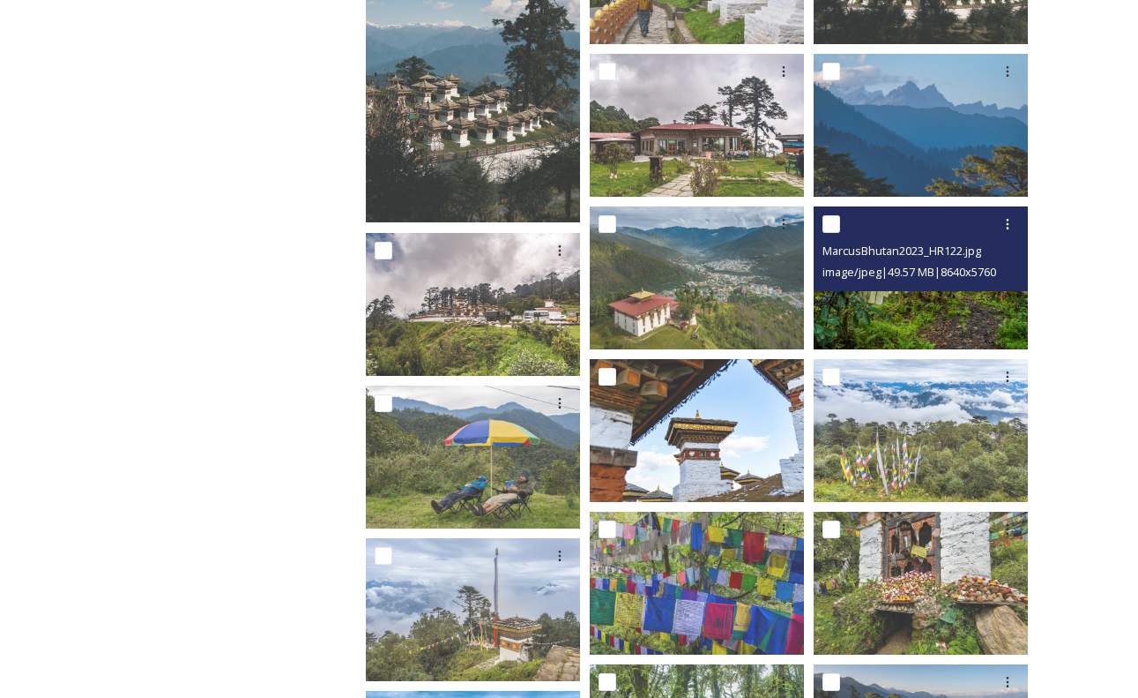
scroll to position [436, 0]
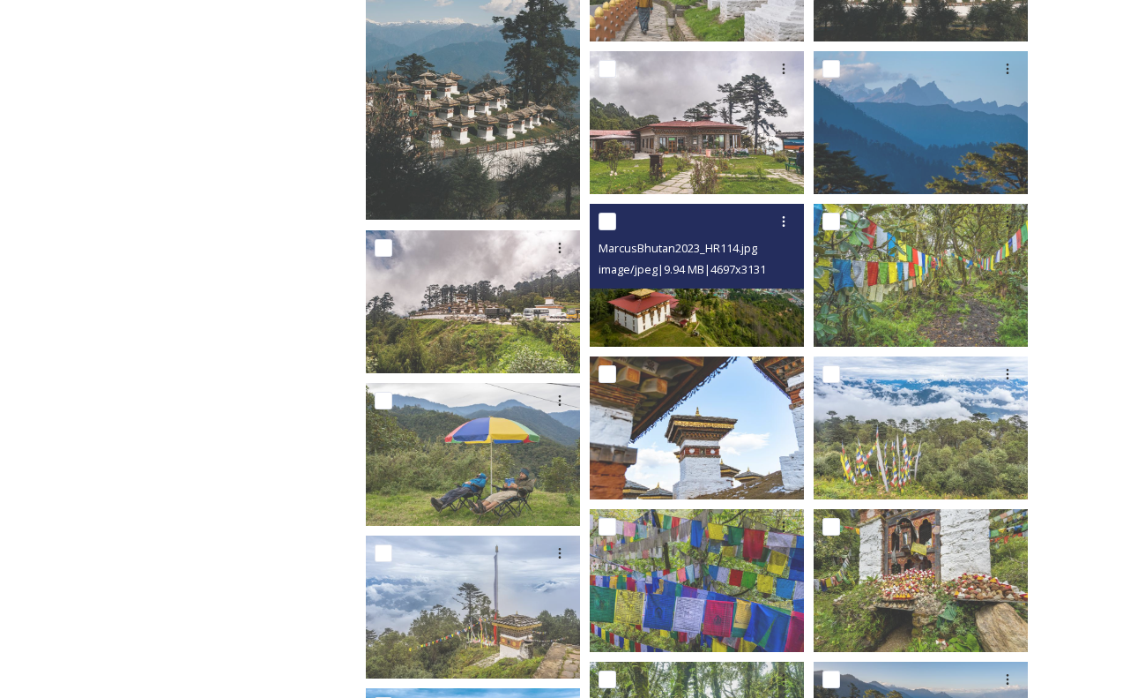
click at [750, 317] on img at bounding box center [697, 275] width 214 height 143
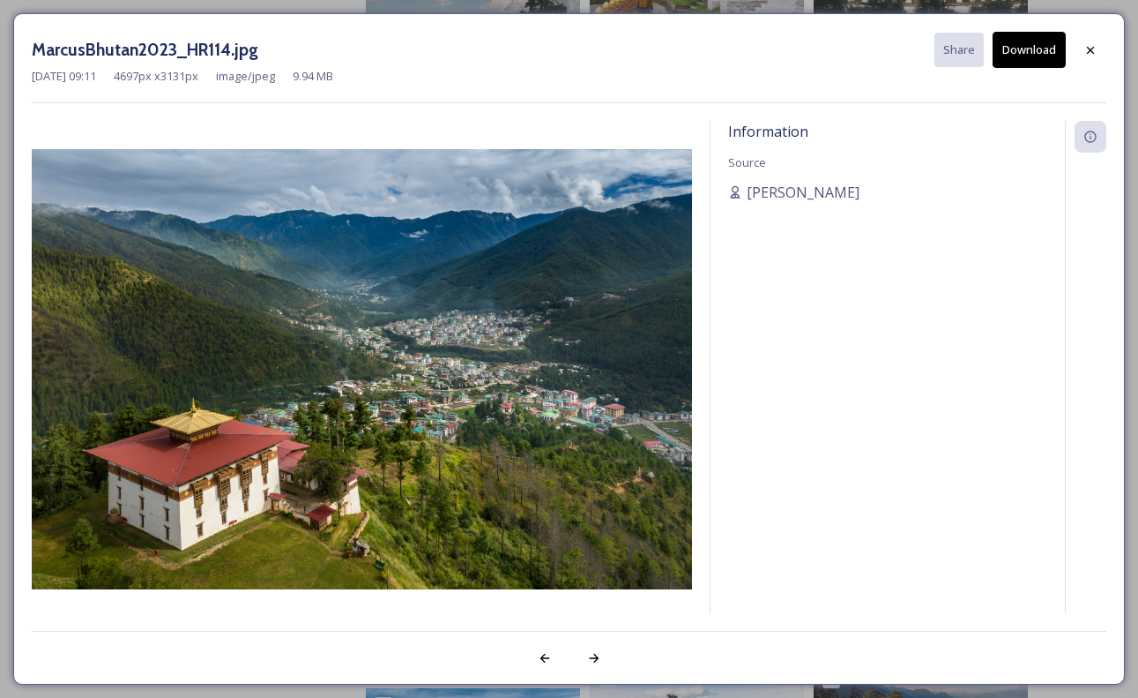
click at [1033, 52] on button "Download" at bounding box center [1029, 50] width 73 height 36
click at [1092, 45] on icon at bounding box center [1091, 50] width 14 height 14
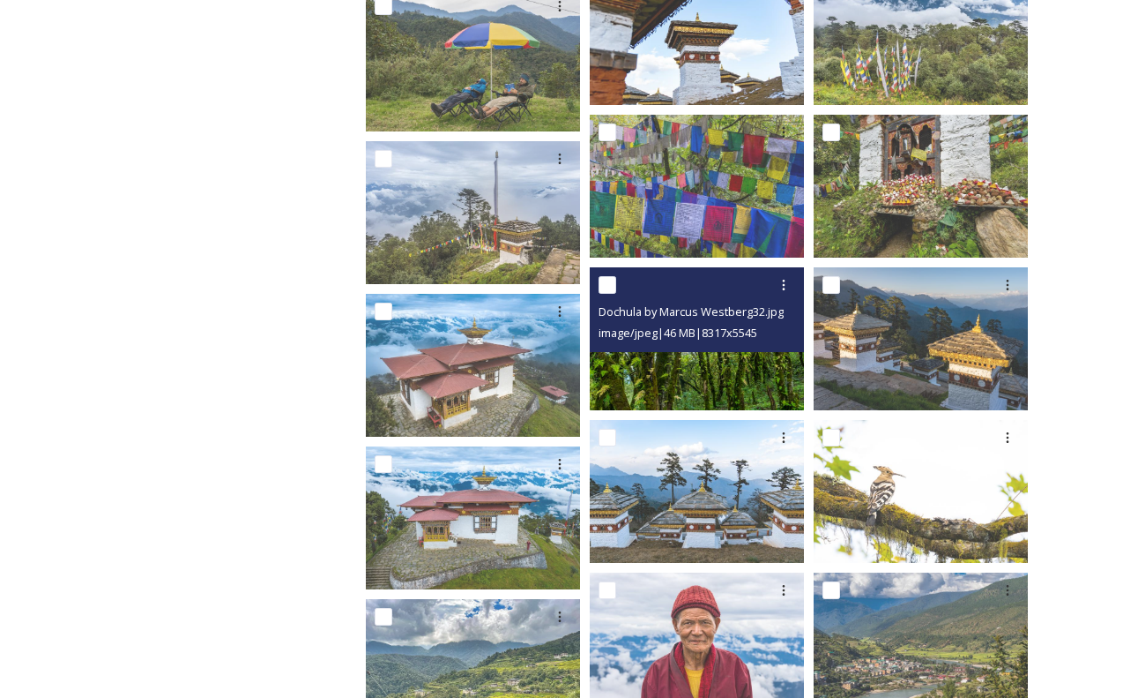
scroll to position [800, 0]
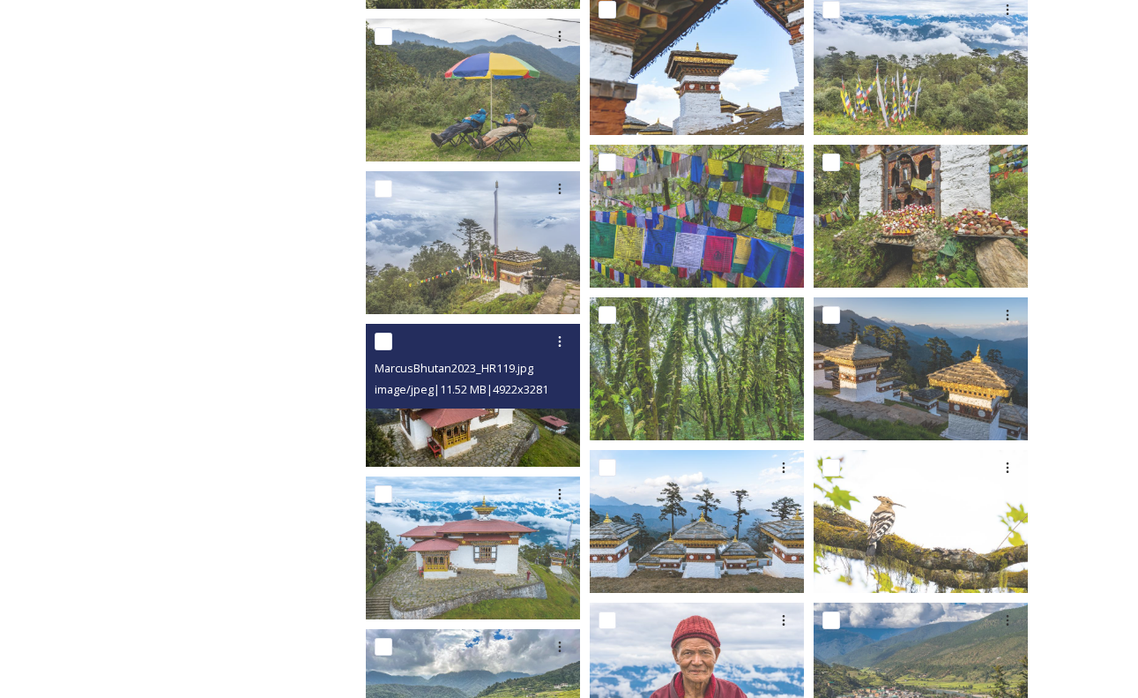
click at [490, 429] on img at bounding box center [473, 395] width 214 height 143
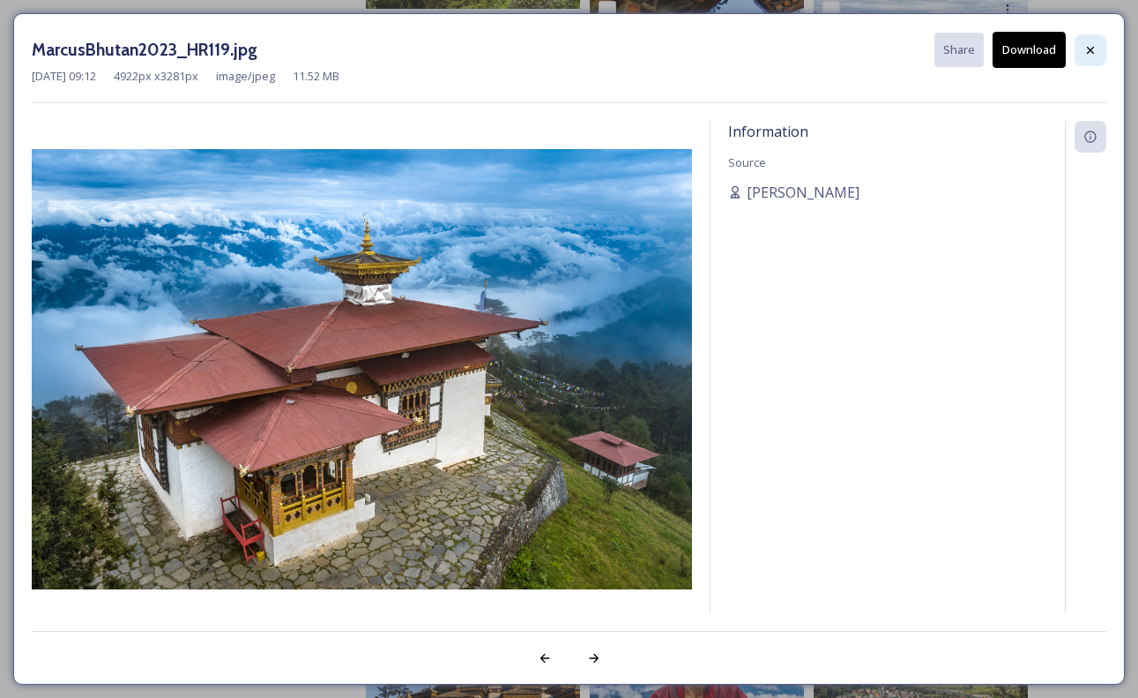
click at [1089, 44] on icon at bounding box center [1091, 50] width 14 height 14
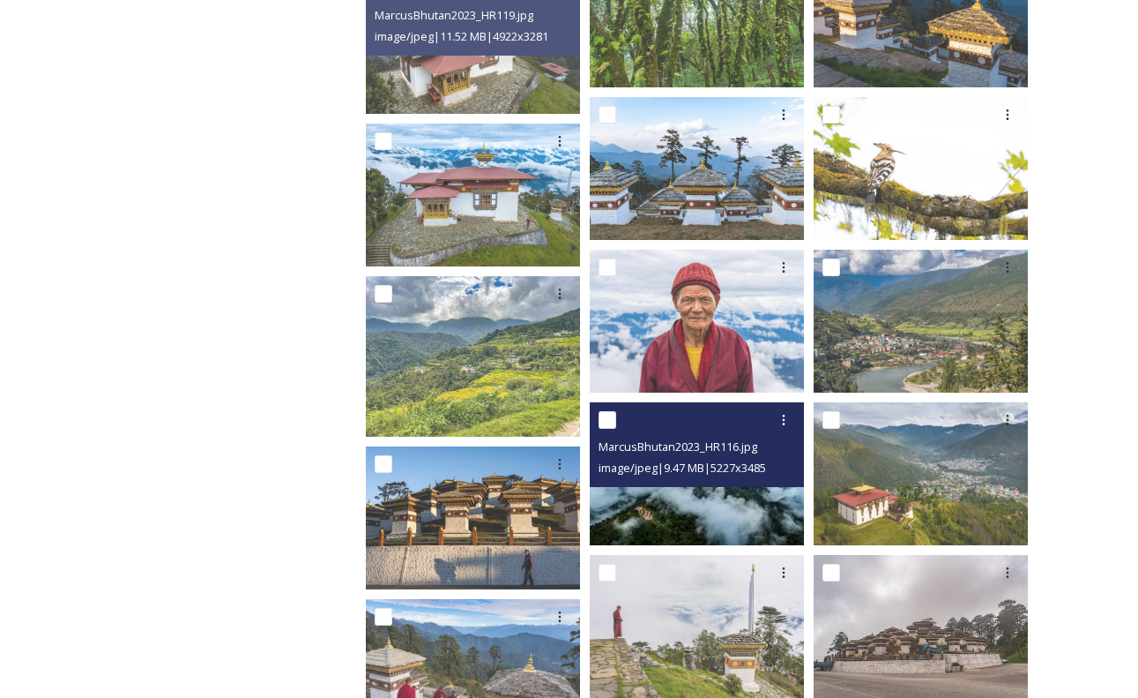
scroll to position [1153, 0]
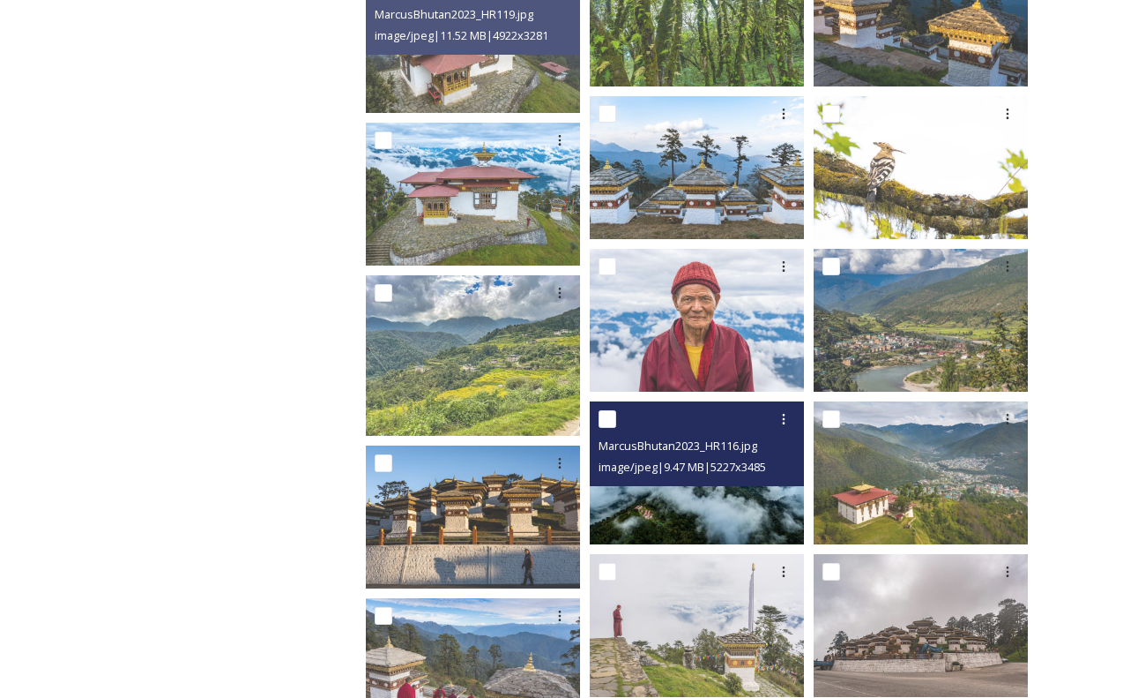
click at [727, 505] on img at bounding box center [697, 472] width 214 height 143
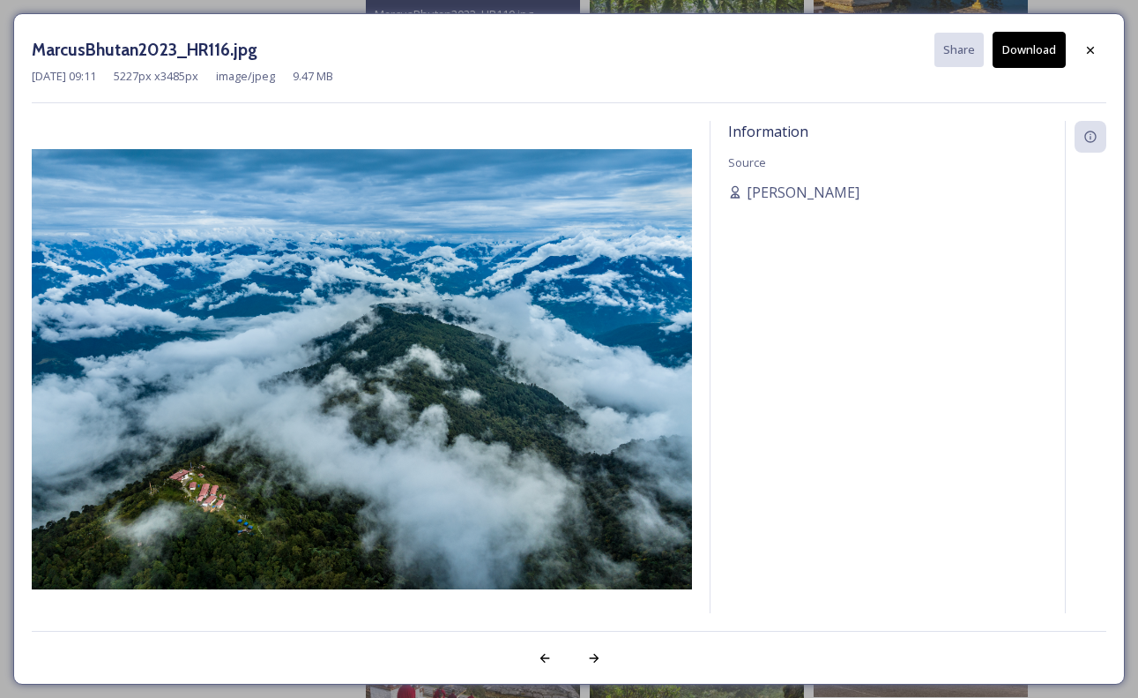
click at [1034, 55] on button "Download" at bounding box center [1029, 50] width 73 height 36
click at [1100, 50] on div at bounding box center [1091, 50] width 32 height 32
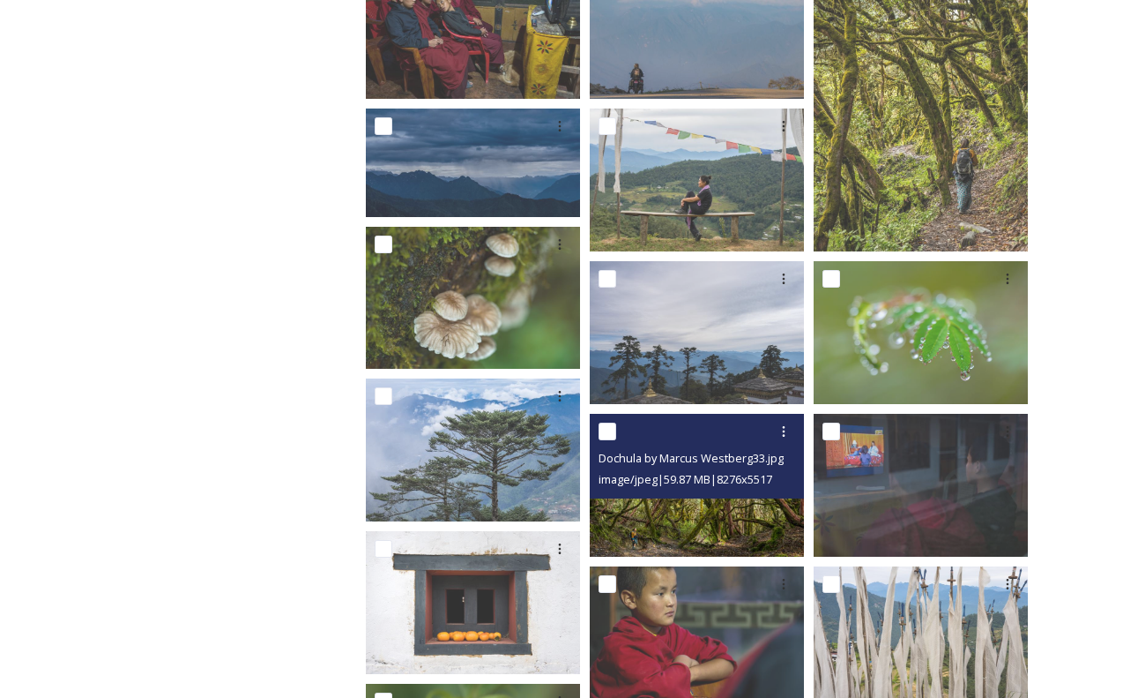
scroll to position [4887, 0]
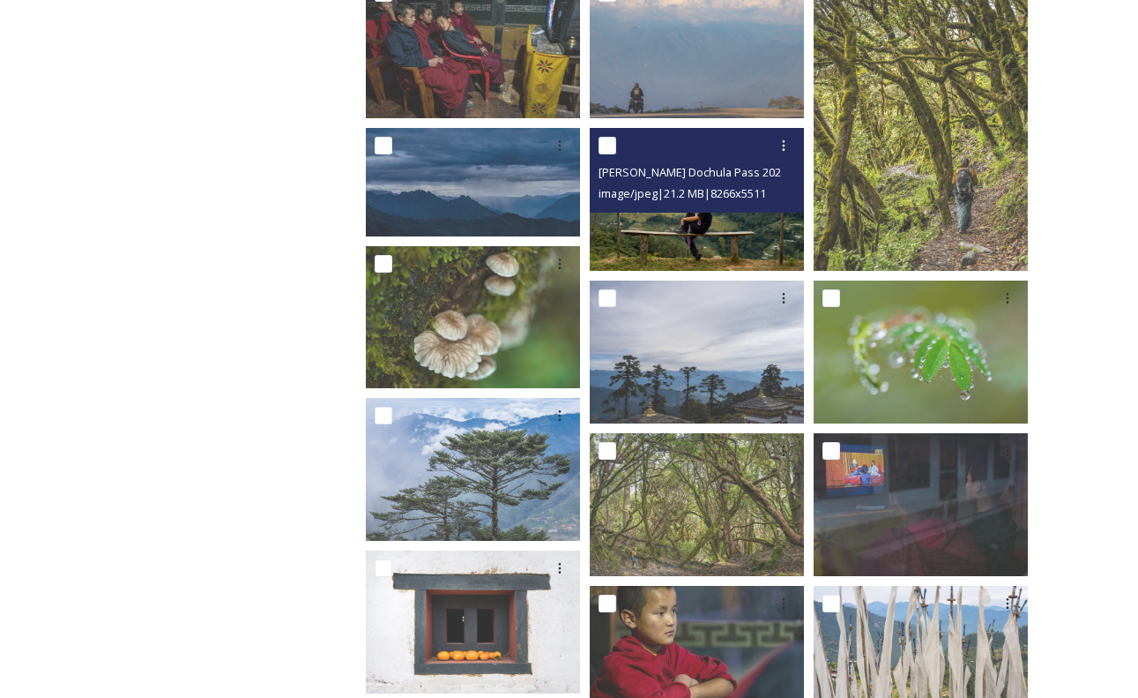
click at [685, 237] on img at bounding box center [697, 199] width 214 height 143
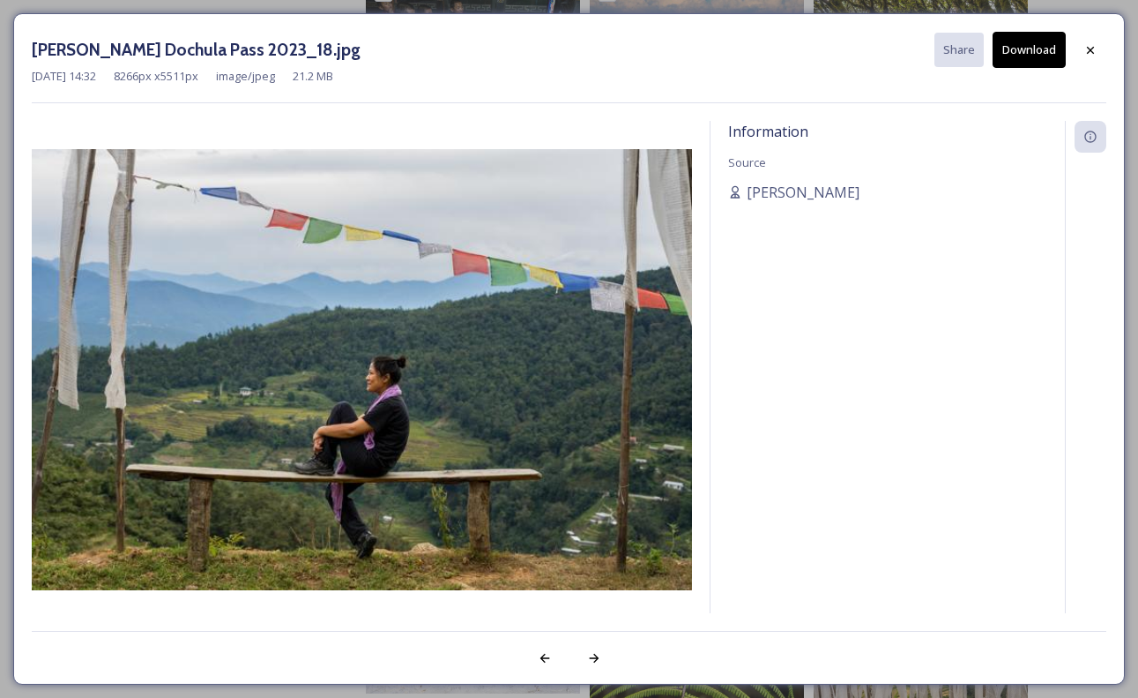
drag, startPoint x: 1088, startPoint y: 47, endPoint x: 692, endPoint y: 372, distance: 512.5
click at [1088, 47] on icon at bounding box center [1090, 49] width 7 height 7
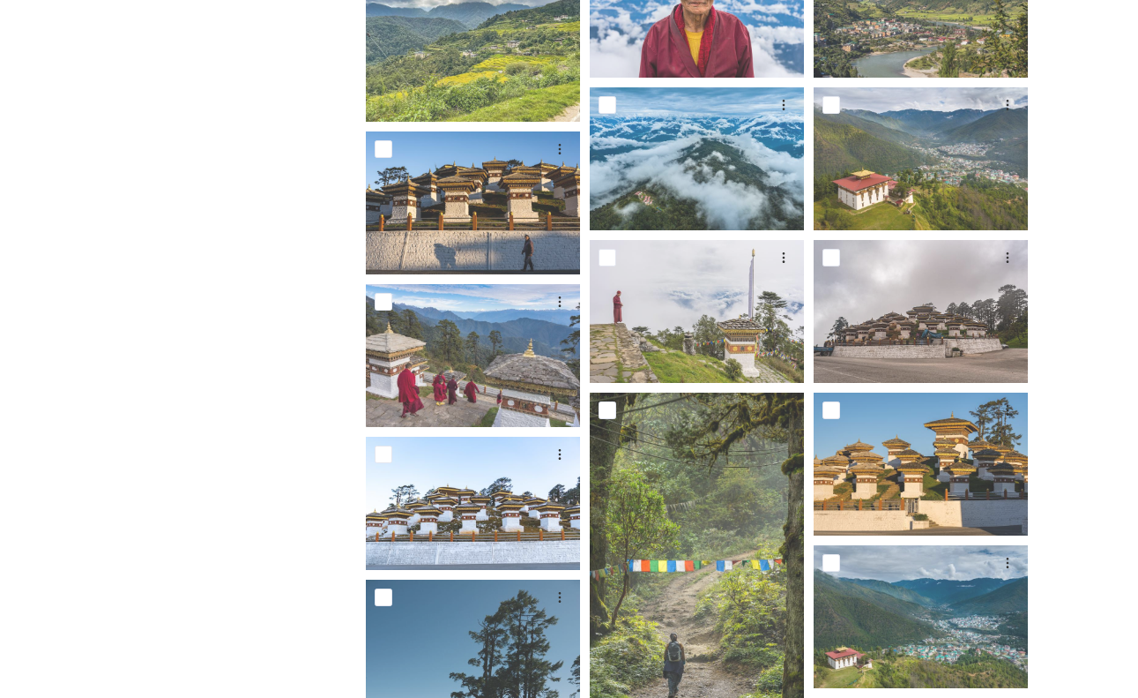
scroll to position [1619, 0]
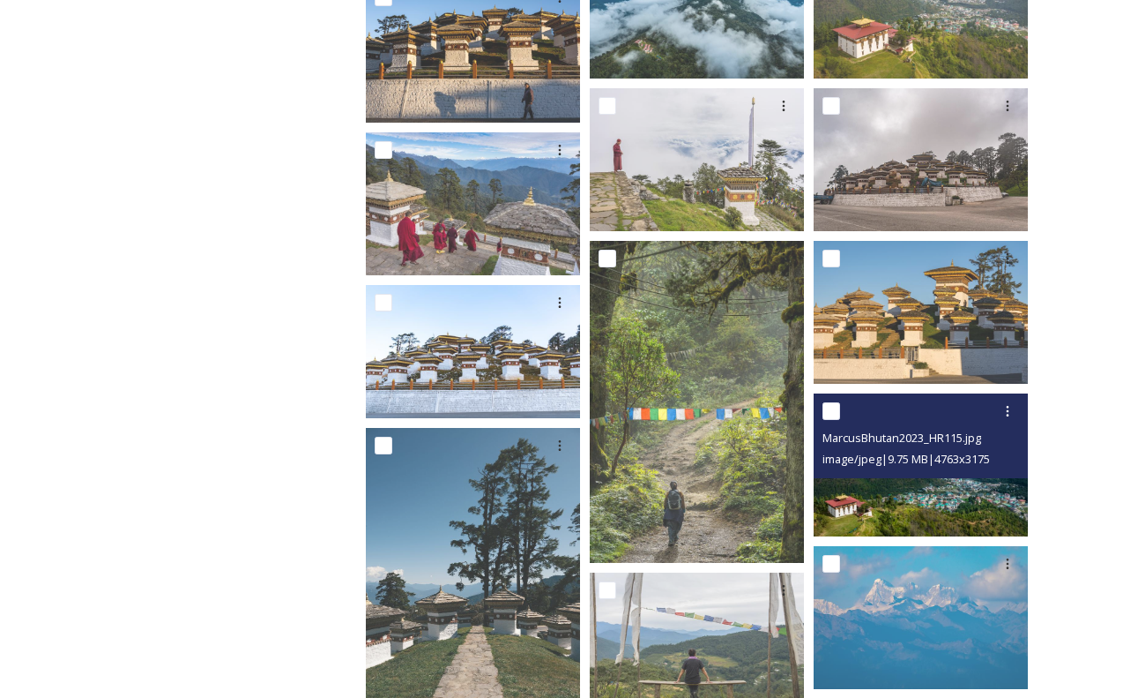
click at [919, 488] on img at bounding box center [921, 464] width 214 height 143
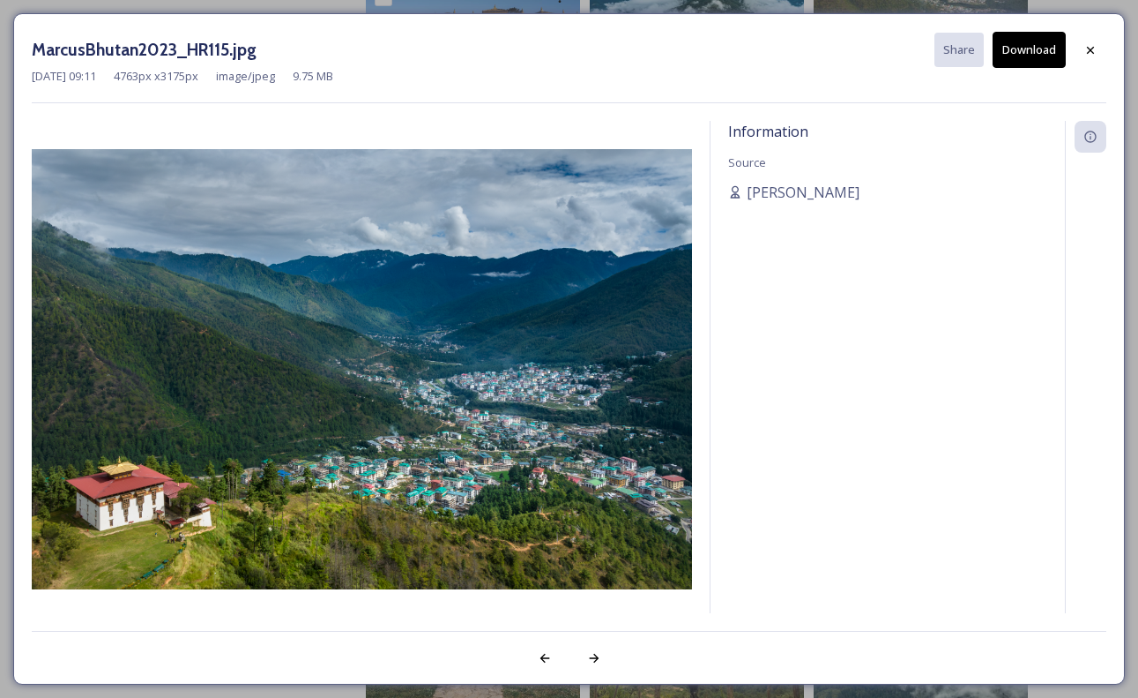
click at [1035, 50] on button "Download" at bounding box center [1029, 50] width 73 height 36
click at [1089, 60] on div at bounding box center [1091, 50] width 32 height 32
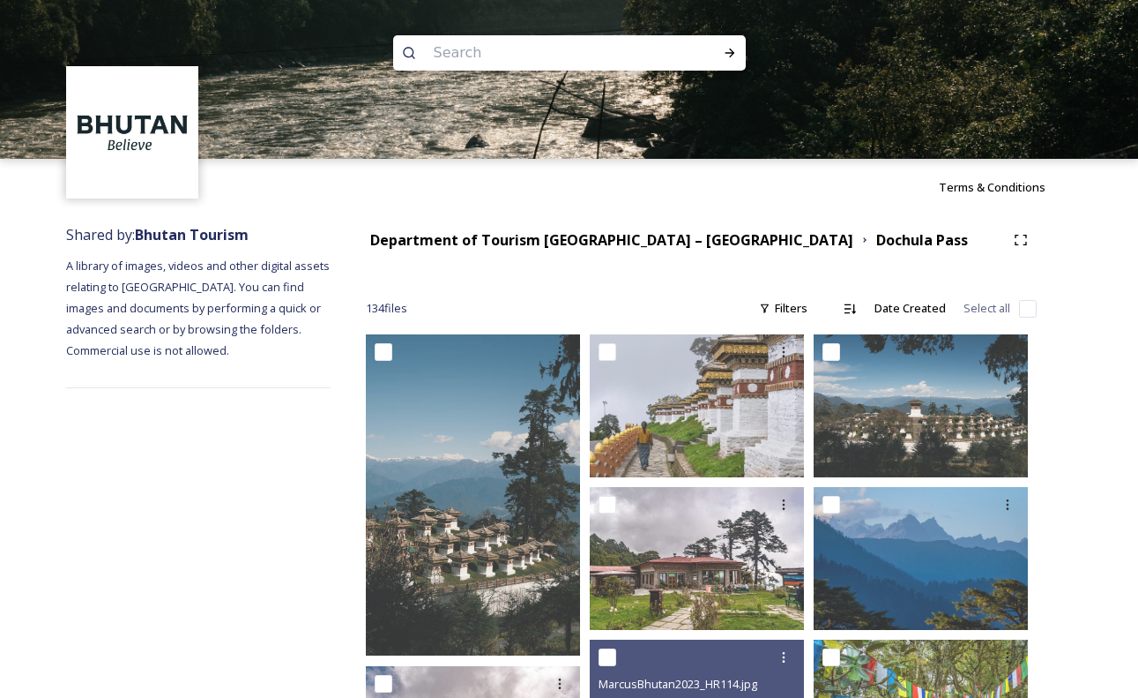
scroll to position [0, 0]
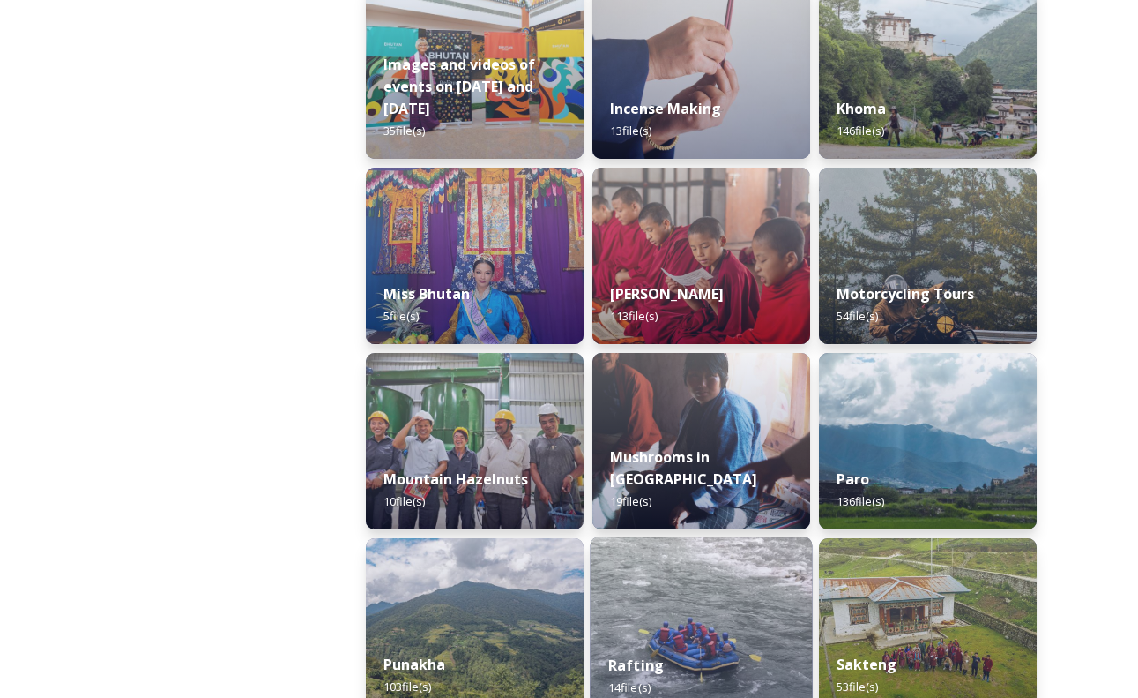
scroll to position [1409, 0]
